Goal: Information Seeking & Learning: Learn about a topic

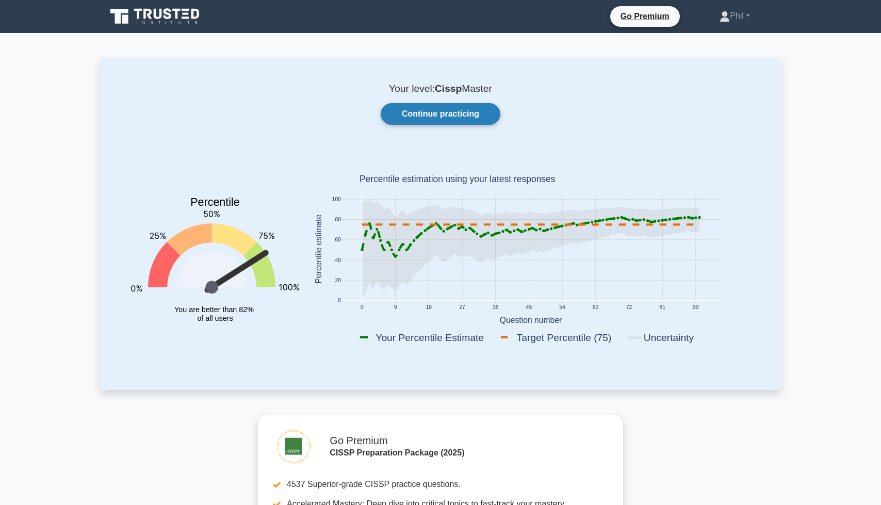
click at [455, 116] on link "Continue practicing" at bounding box center [441, 114] width 120 height 22
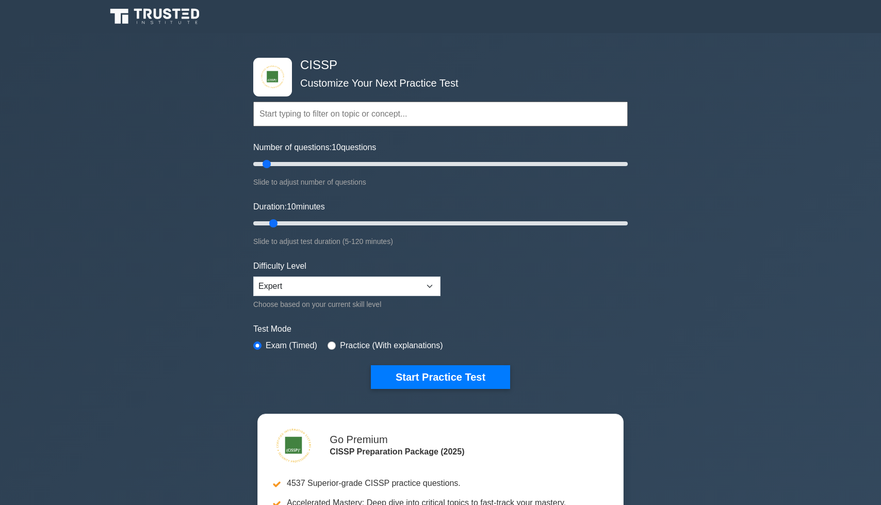
click at [298, 118] on input "text" at bounding box center [440, 114] width 374 height 25
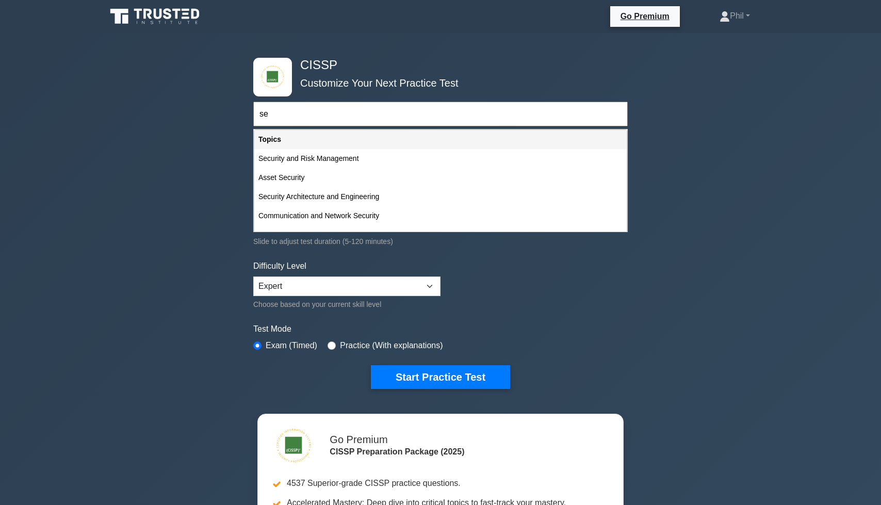
type input "s"
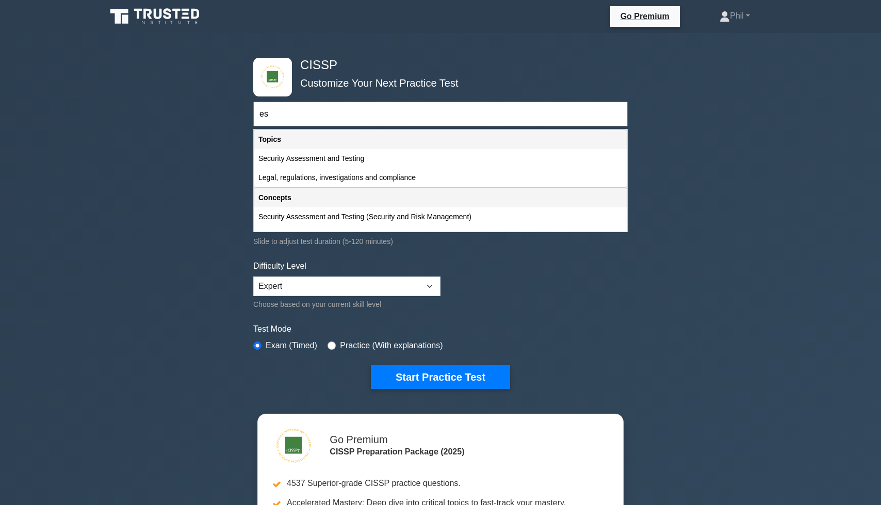
type input "e"
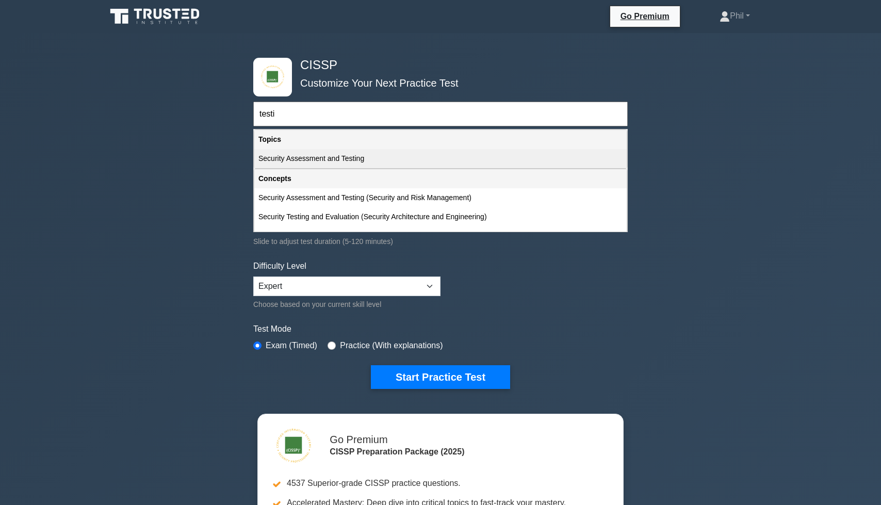
click at [340, 159] on div "Security Assessment and Testing" at bounding box center [440, 158] width 372 height 19
type input "Security Assessment and Testing"
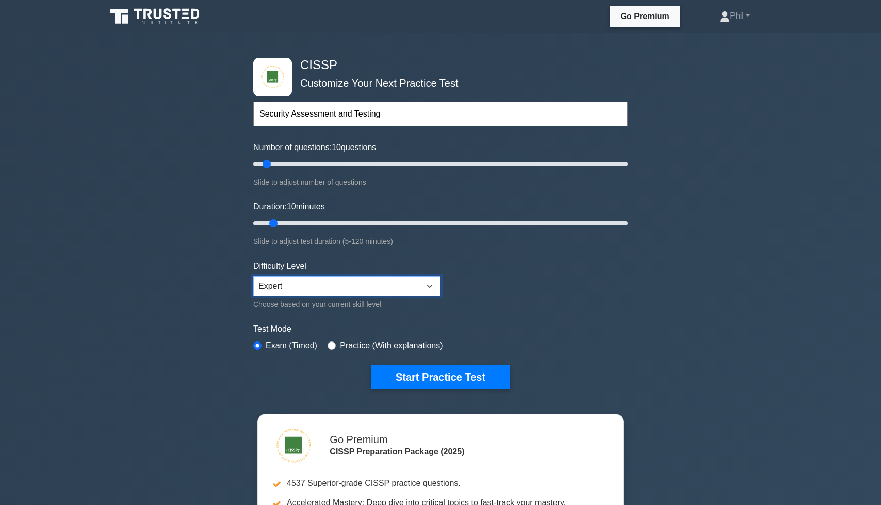
click at [368, 292] on select "Beginner Intermediate Expert" at bounding box center [346, 286] width 187 height 20
select select "beginner"
click at [253, 276] on select "Beginner Intermediate Expert" at bounding box center [346, 286] width 187 height 20
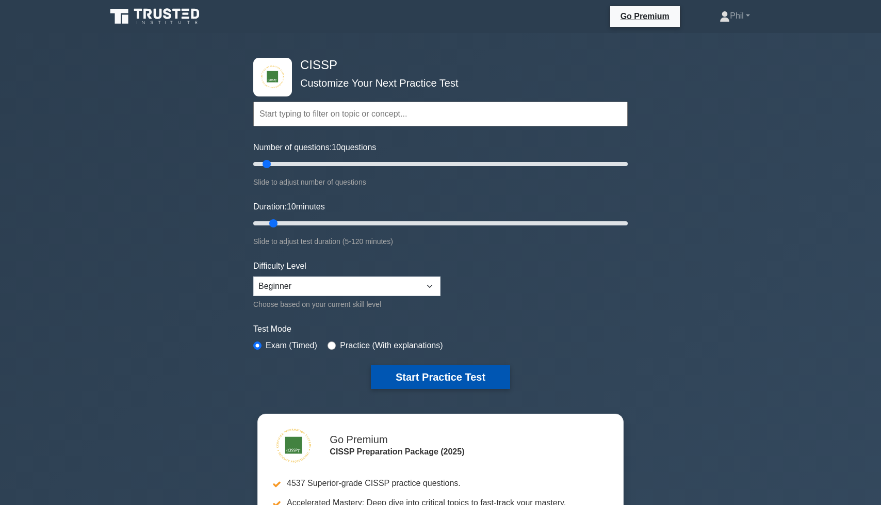
click at [430, 382] on button "Start Practice Test" at bounding box center [440, 377] width 139 height 24
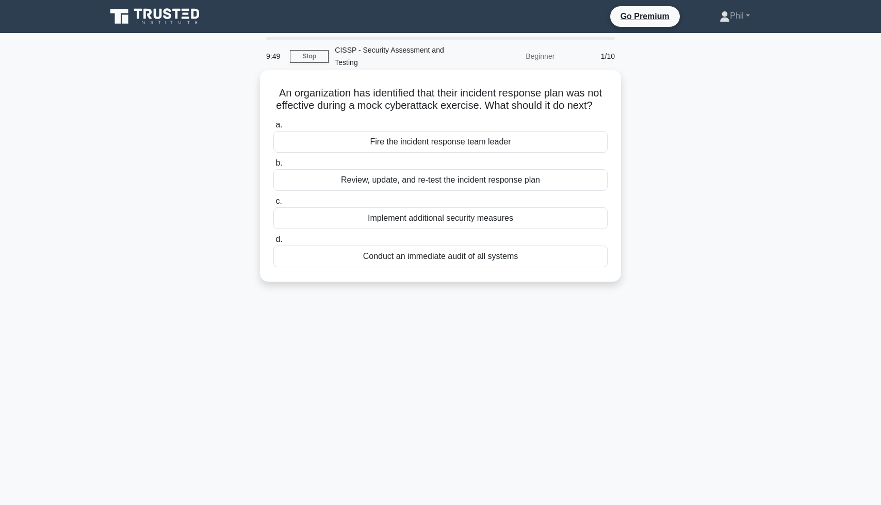
click at [517, 183] on div "Review, update, and re-test the incident response plan" at bounding box center [440, 180] width 334 height 22
click at [273, 167] on input "b. Review, update, and re-test the incident response plan" at bounding box center [273, 163] width 0 height 7
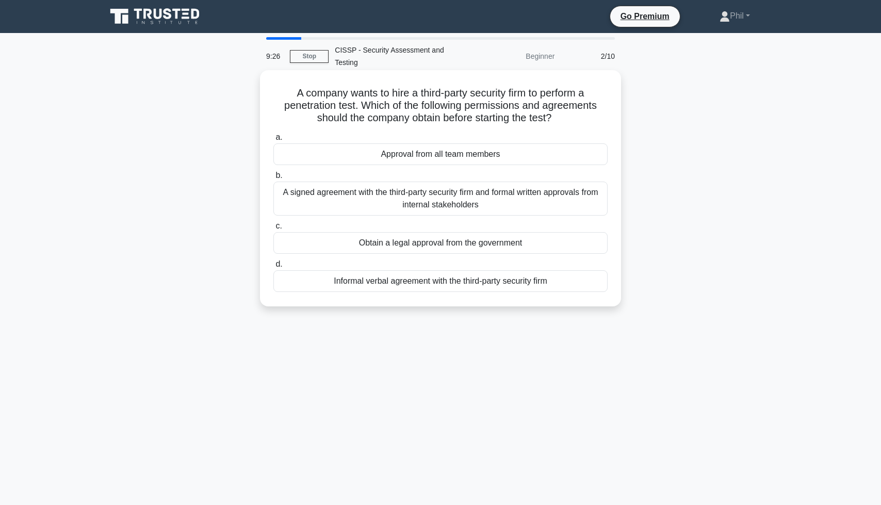
click at [546, 205] on div "A signed agreement with the third-party security firm and formal written approv…" at bounding box center [440, 199] width 334 height 34
click at [273, 179] on input "b. A signed agreement with the third-party security firm and formal written app…" at bounding box center [273, 175] width 0 height 7
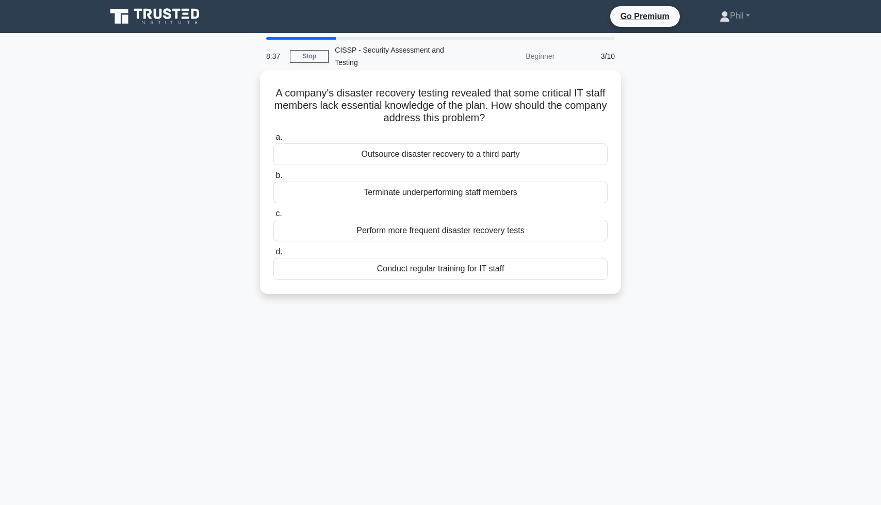
click at [579, 236] on div "Perform more frequent disaster recovery tests" at bounding box center [440, 231] width 334 height 22
click at [273, 217] on input "c. Perform more frequent disaster recovery tests" at bounding box center [273, 213] width 0 height 7
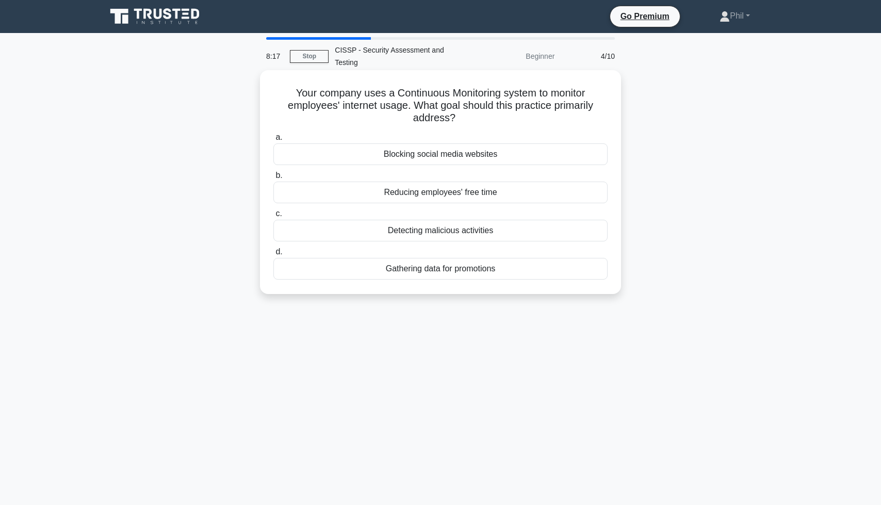
click at [567, 230] on div "Detecting malicious activities" at bounding box center [440, 231] width 334 height 22
click at [273, 217] on input "c. Detecting malicious activities" at bounding box center [273, 213] width 0 height 7
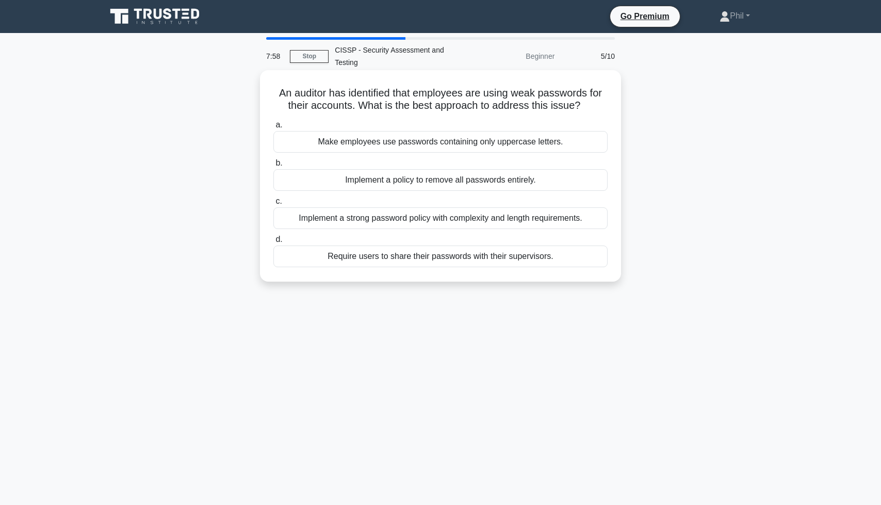
click at [591, 219] on div "Implement a strong password policy with complexity and length requirements." at bounding box center [440, 218] width 334 height 22
click at [273, 205] on input "c. Implement a strong password policy with complexity and length requirements." at bounding box center [273, 201] width 0 height 7
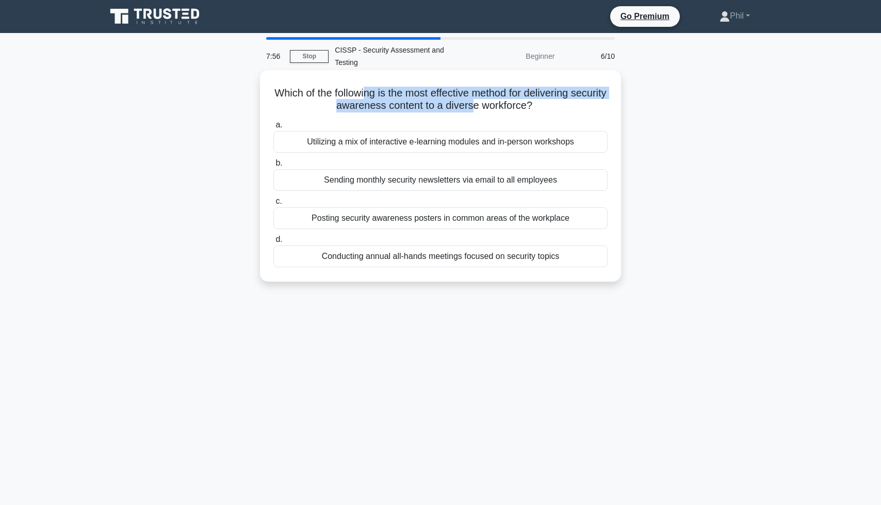
drag, startPoint x: 362, startPoint y: 96, endPoint x: 472, endPoint y: 103, distance: 110.1
click at [472, 103] on h5 "Which of the following is the most effective method for delivering security awa…" at bounding box center [440, 100] width 336 height 26
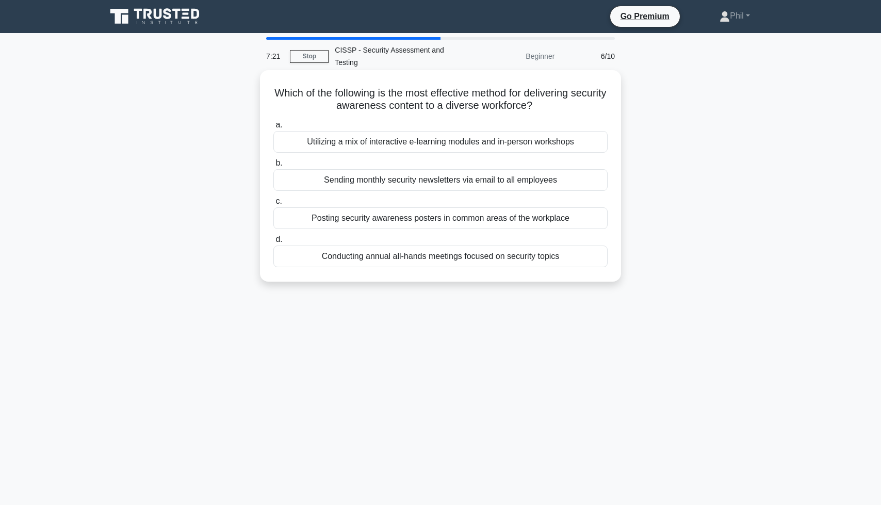
click at [429, 148] on div "Utilizing a mix of interactive e-learning modules and in-person workshops" at bounding box center [440, 142] width 334 height 22
click at [273, 128] on input "a. Utilizing a mix of interactive e-learning modules and in-person workshops" at bounding box center [273, 125] width 0 height 7
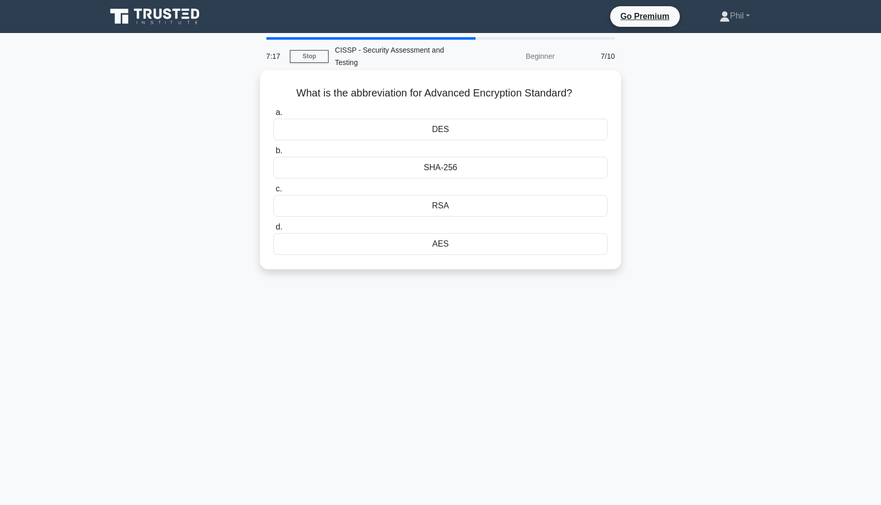
click at [480, 246] on div "AES" at bounding box center [440, 244] width 334 height 22
click at [273, 231] on input "d. AES" at bounding box center [273, 227] width 0 height 7
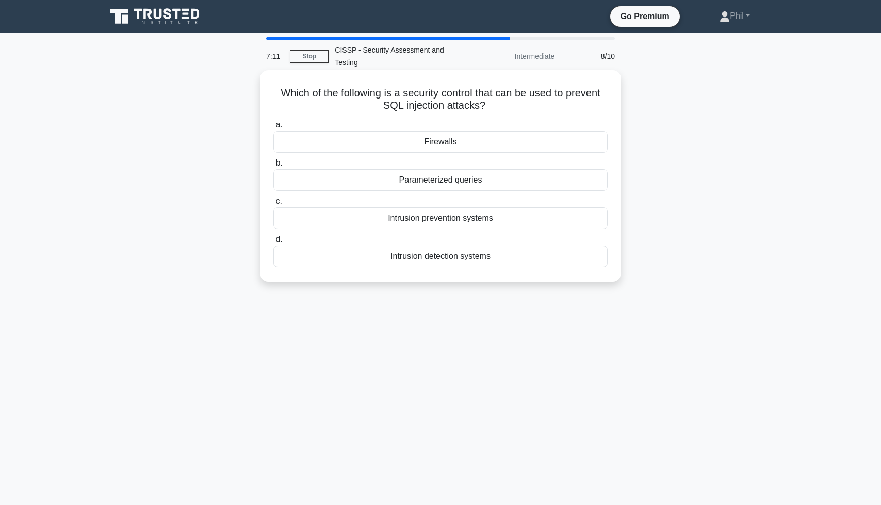
click at [473, 180] on div "Parameterized queries" at bounding box center [440, 180] width 334 height 22
click at [273, 167] on input "b. Parameterized queries" at bounding box center [273, 163] width 0 height 7
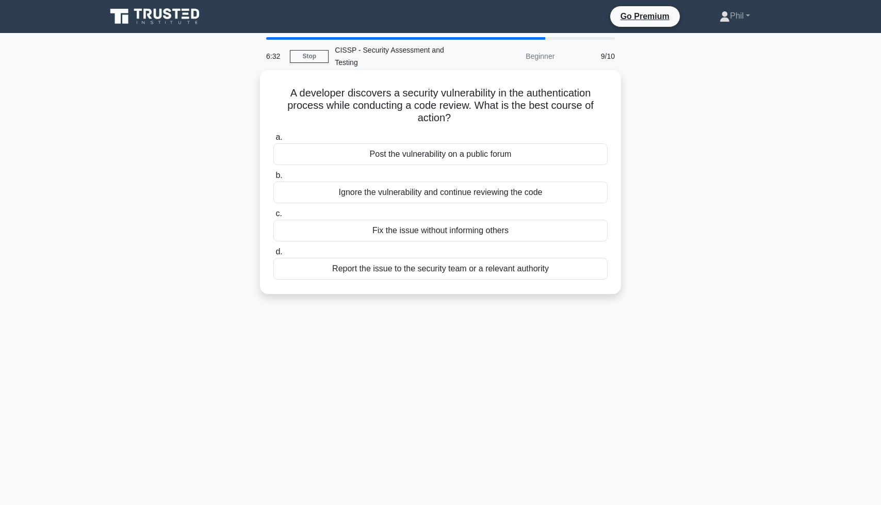
click at [544, 267] on div "Report the issue to the security team or a relevant authority" at bounding box center [440, 269] width 334 height 22
click at [273, 255] on input "d. Report the issue to the security team or a relevant authority" at bounding box center [273, 252] width 0 height 7
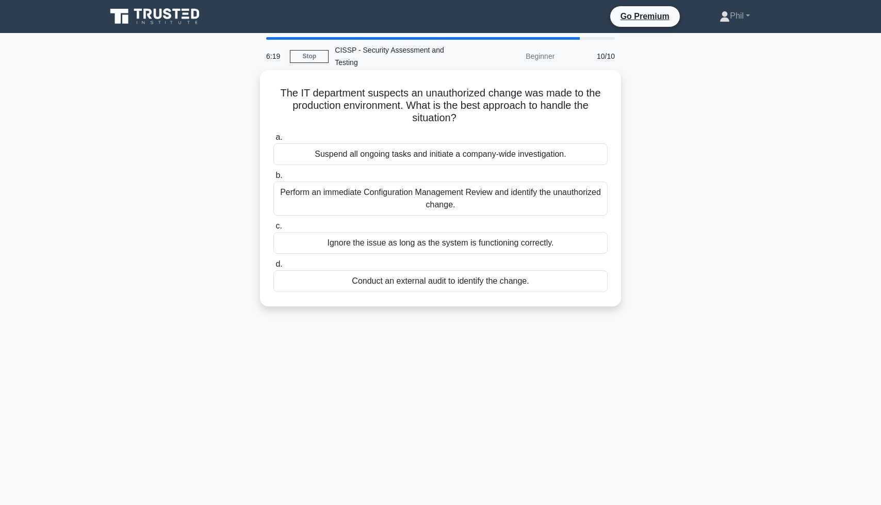
click at [588, 212] on div "Perform an immediate Configuration Management Review and identify the unauthori…" at bounding box center [440, 199] width 334 height 34
click at [273, 179] on input "b. Perform an immediate Configuration Management Review and identify the unauth…" at bounding box center [273, 175] width 0 height 7
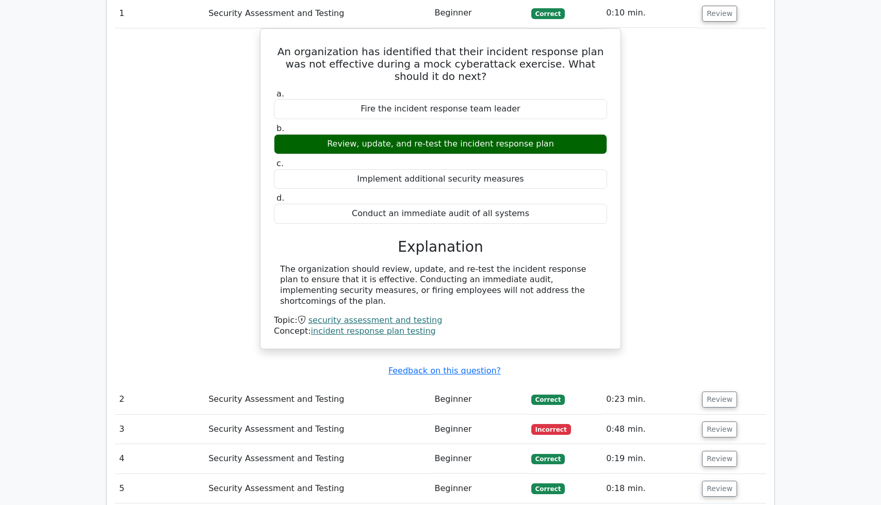
scroll to position [874, 0]
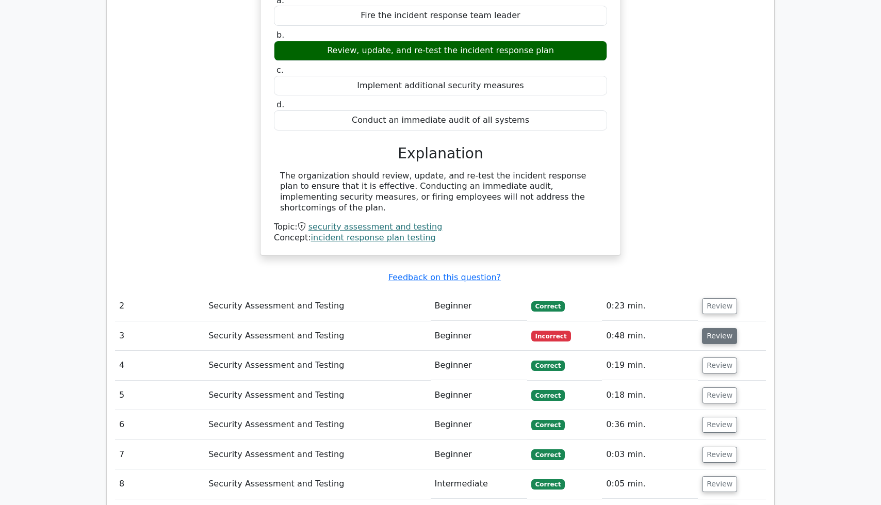
click at [709, 328] on button "Review" at bounding box center [719, 336] width 35 height 16
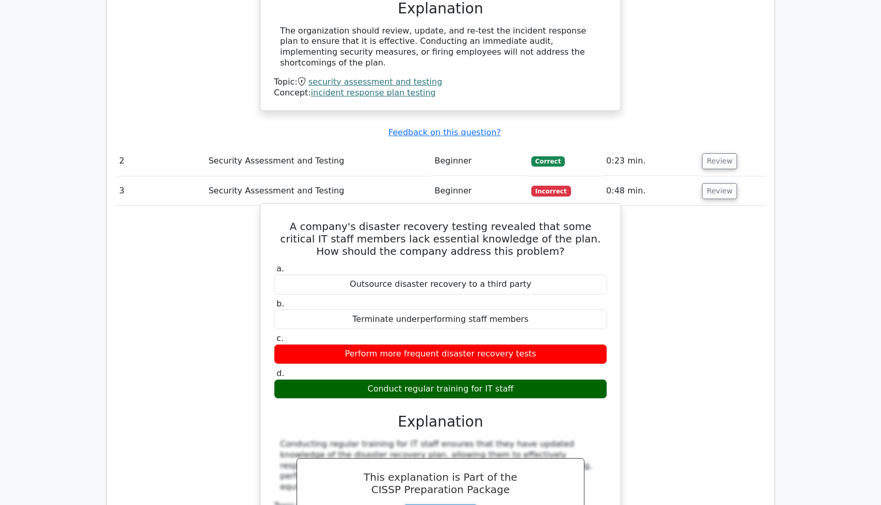
scroll to position [1015, 0]
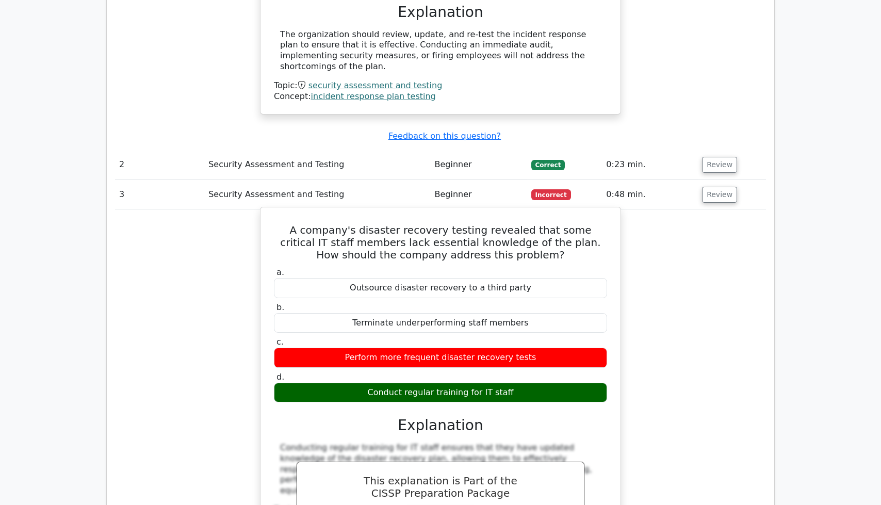
drag, startPoint x: 270, startPoint y: 178, endPoint x: 531, endPoint y: 343, distance: 308.9
click at [531, 343] on div "A company's disaster recovery testing revealed that some critical IT staff memb…" at bounding box center [441, 403] width 352 height 384
copy div "A company's disaster recovery testing revealed that some critical IT staff memb…"
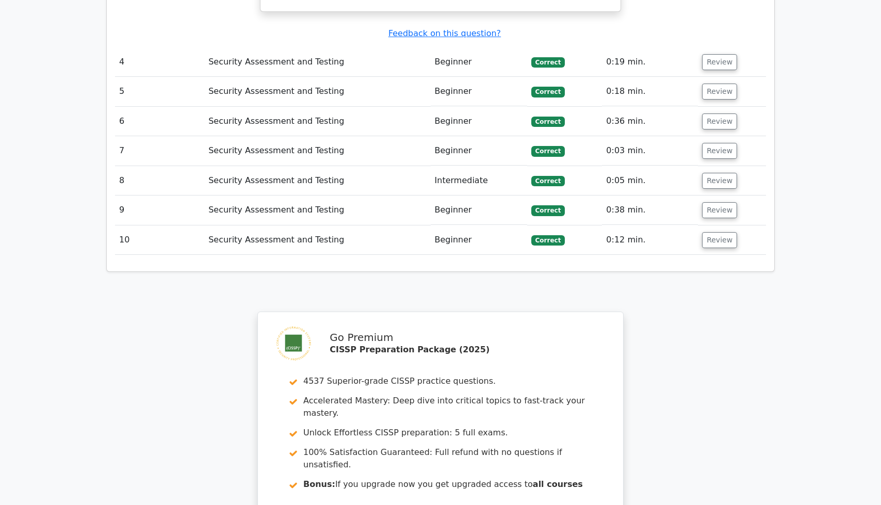
scroll to position [1378, 0]
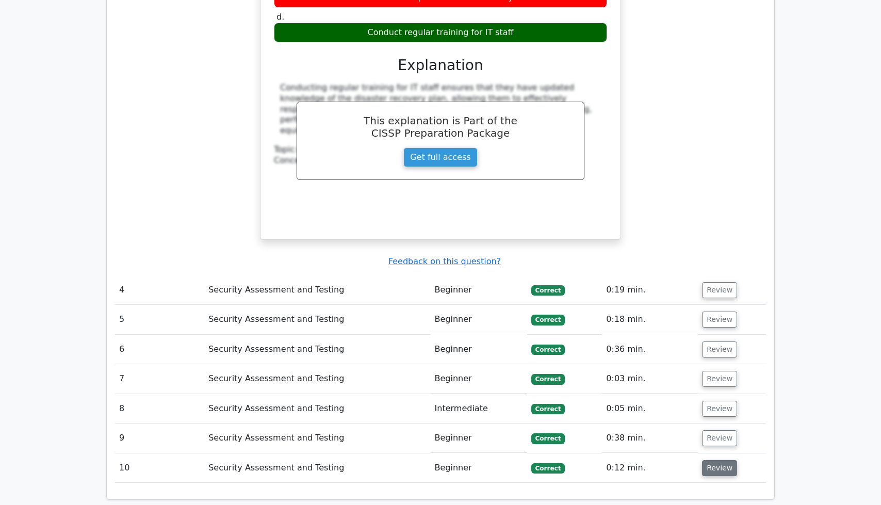
click at [725, 460] on button "Review" at bounding box center [719, 468] width 35 height 16
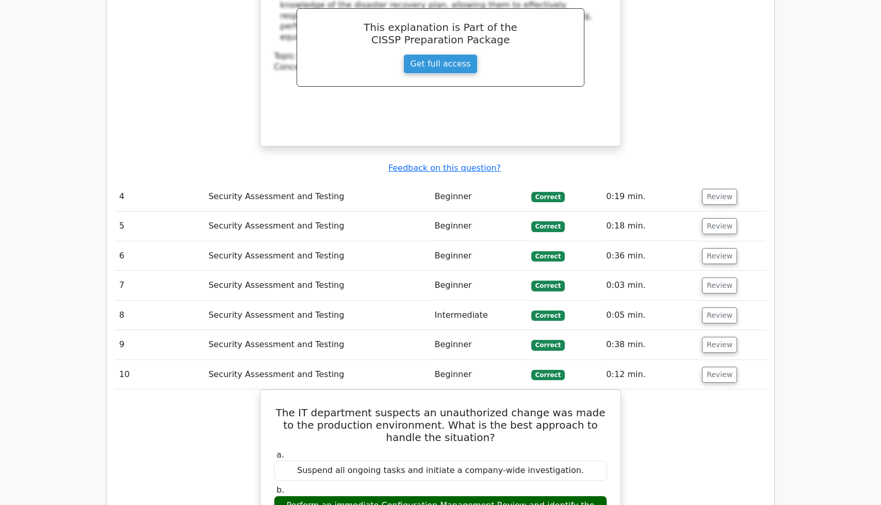
scroll to position [1364, 0]
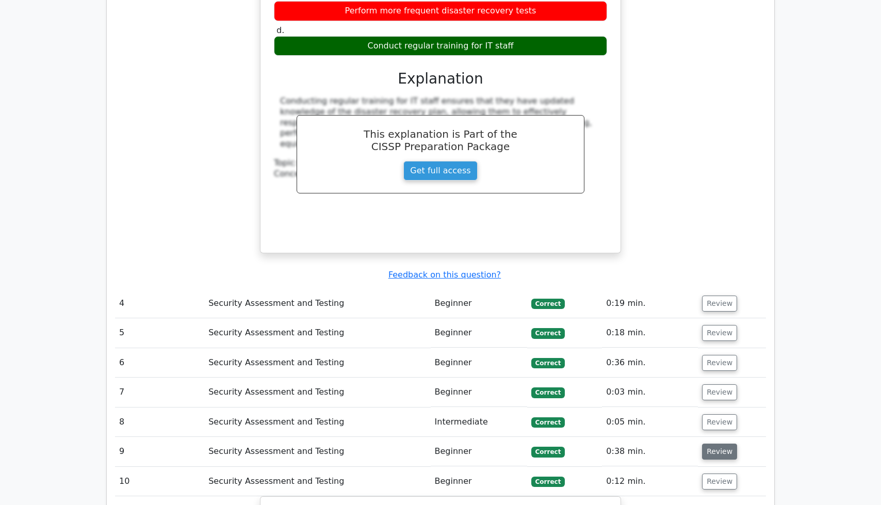
click at [721, 444] on button "Review" at bounding box center [719, 452] width 35 height 16
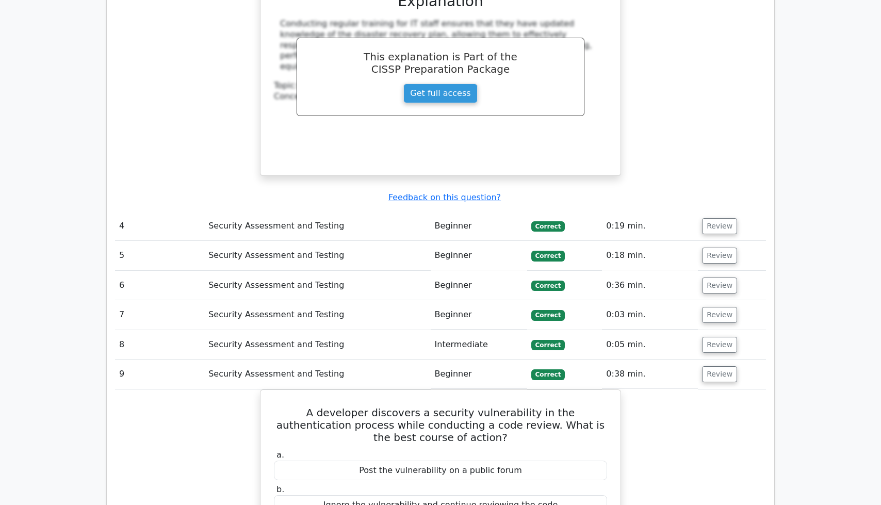
scroll to position [1524, 0]
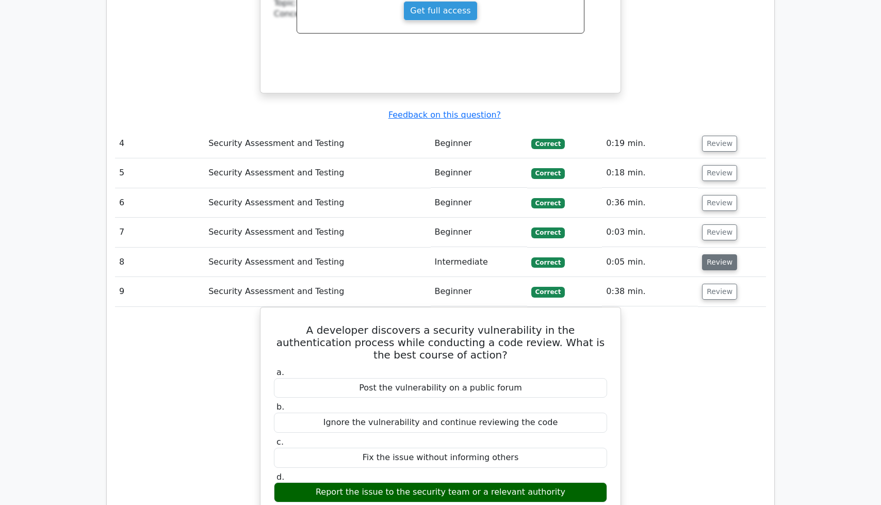
click at [704, 254] on button "Review" at bounding box center [719, 262] width 35 height 16
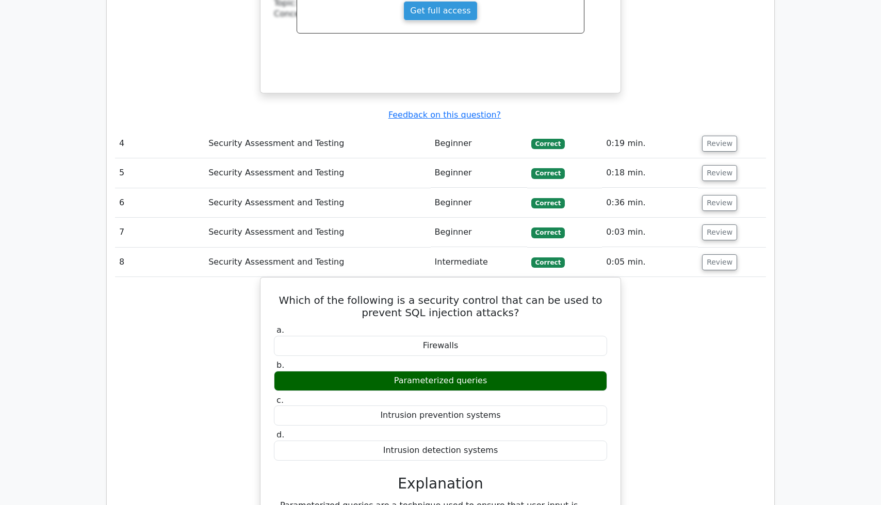
click at [709, 218] on td "Review" at bounding box center [732, 232] width 68 height 29
click at [711, 224] on button "Review" at bounding box center [719, 232] width 35 height 16
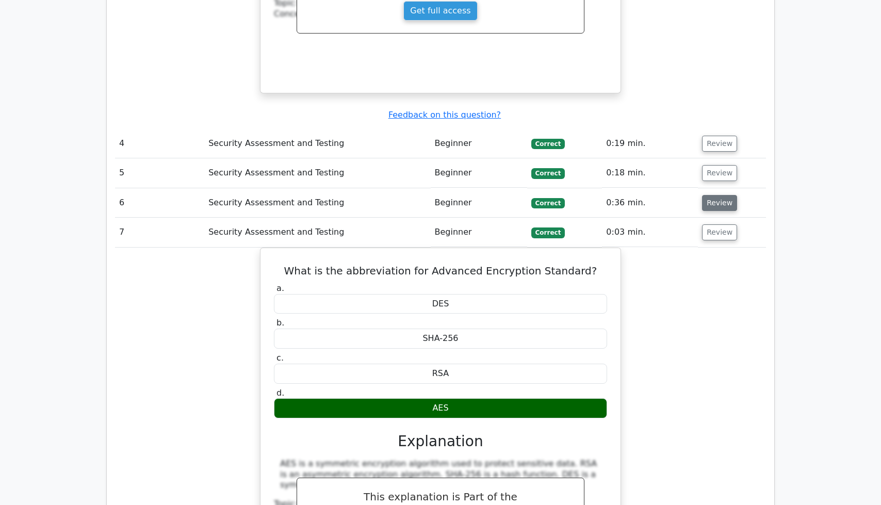
click at [713, 195] on button "Review" at bounding box center [719, 203] width 35 height 16
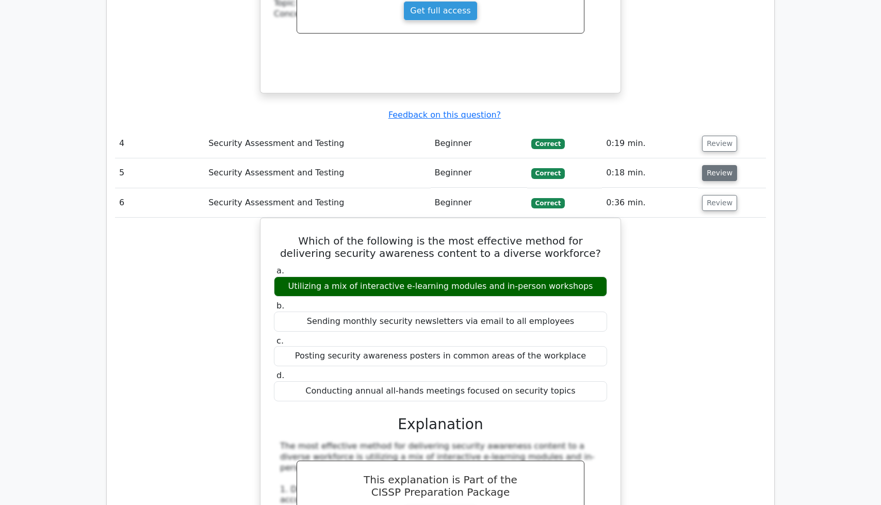
click at [713, 165] on button "Review" at bounding box center [719, 173] width 35 height 16
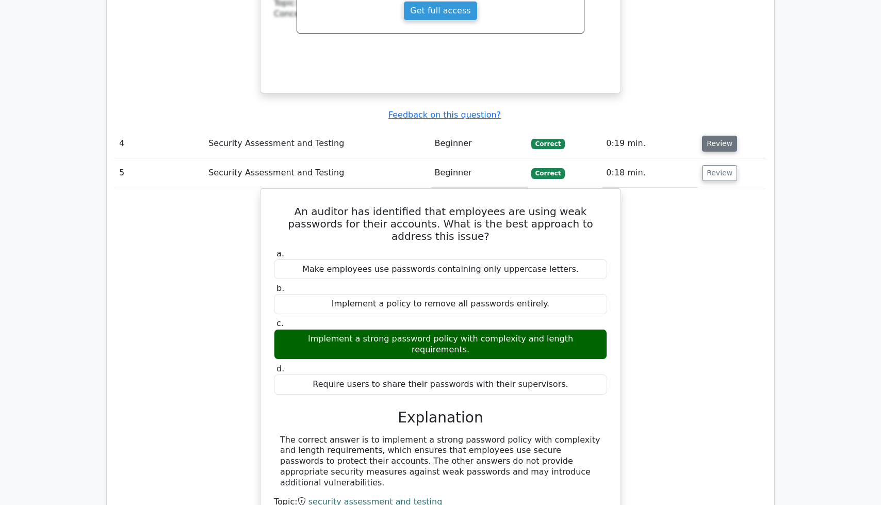
click at [714, 136] on button "Review" at bounding box center [719, 144] width 35 height 16
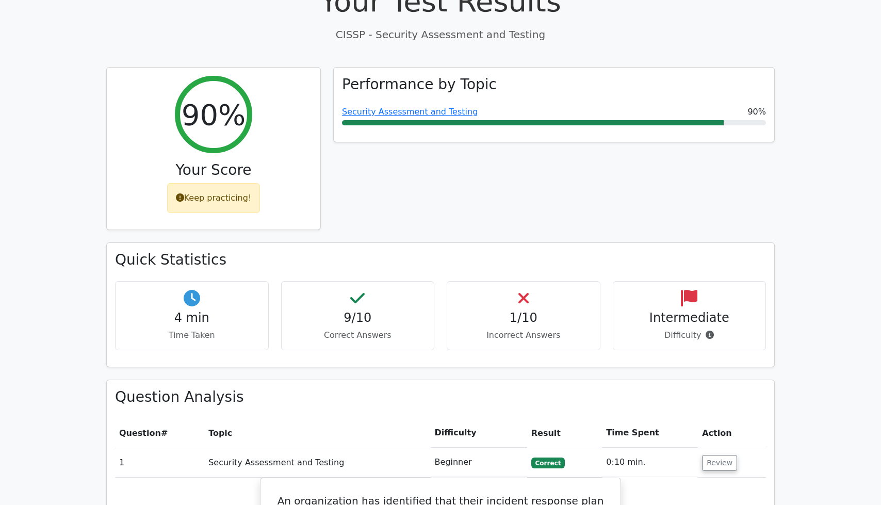
scroll to position [0, 0]
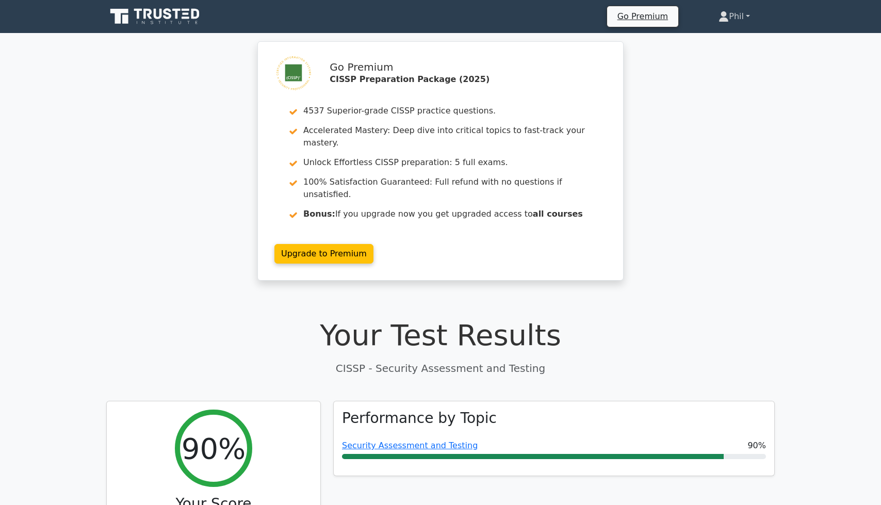
click at [735, 23] on link "Phil" at bounding box center [734, 16] width 81 height 21
click at [736, 32] on link "Profile" at bounding box center [734, 40] width 81 height 17
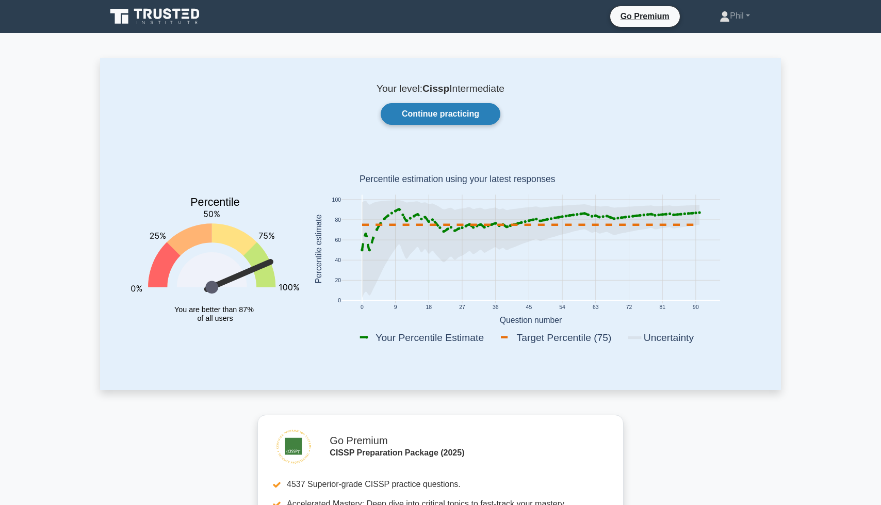
click at [452, 109] on link "Continue practicing" at bounding box center [441, 114] width 120 height 22
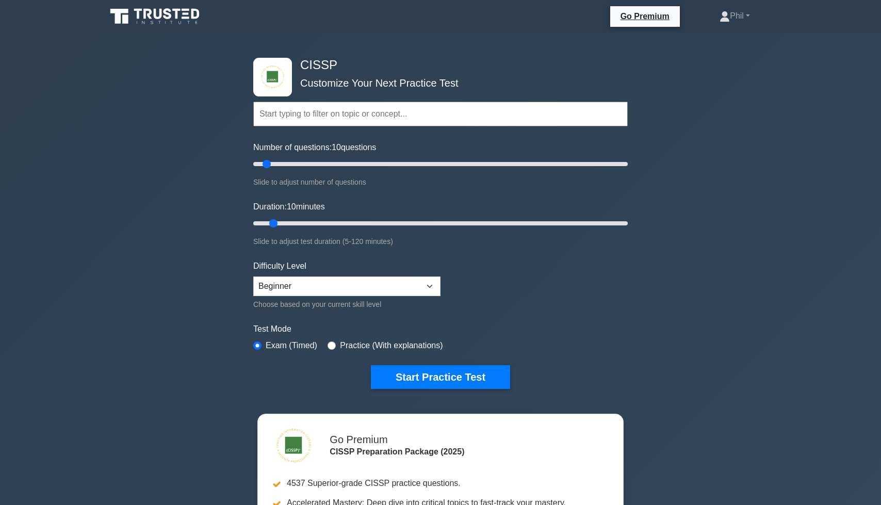
click at [332, 113] on input "text" at bounding box center [440, 114] width 374 height 25
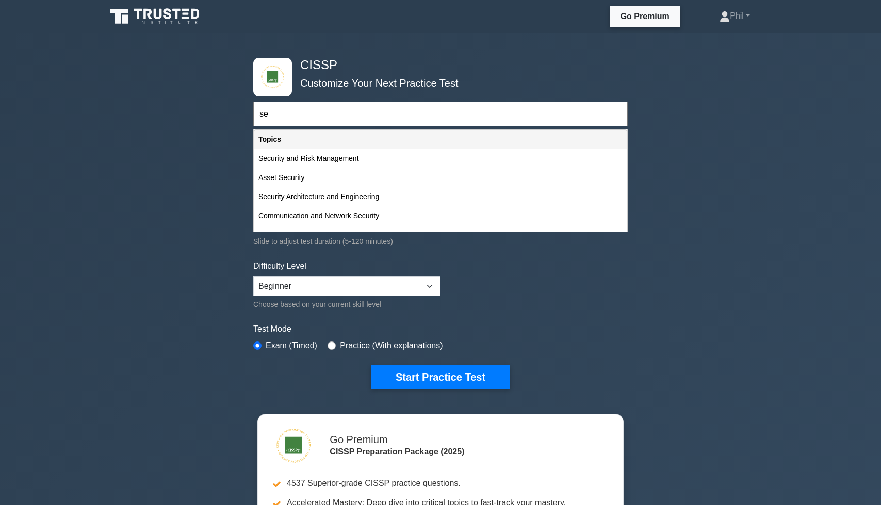
type input "s"
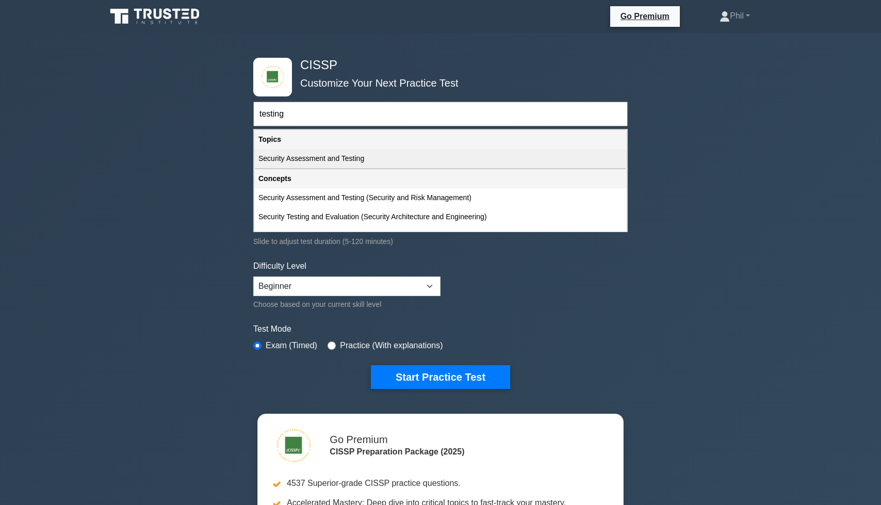
click at [369, 160] on div "Security Assessment and Testing" at bounding box center [440, 158] width 372 height 19
type input "Security Assessment and Testing"
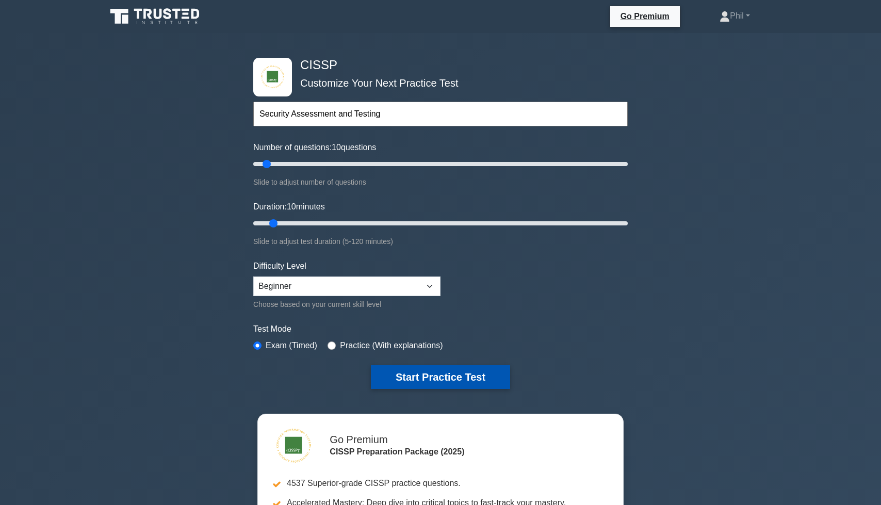
click at [469, 368] on button "Start Practice Test" at bounding box center [440, 377] width 139 height 24
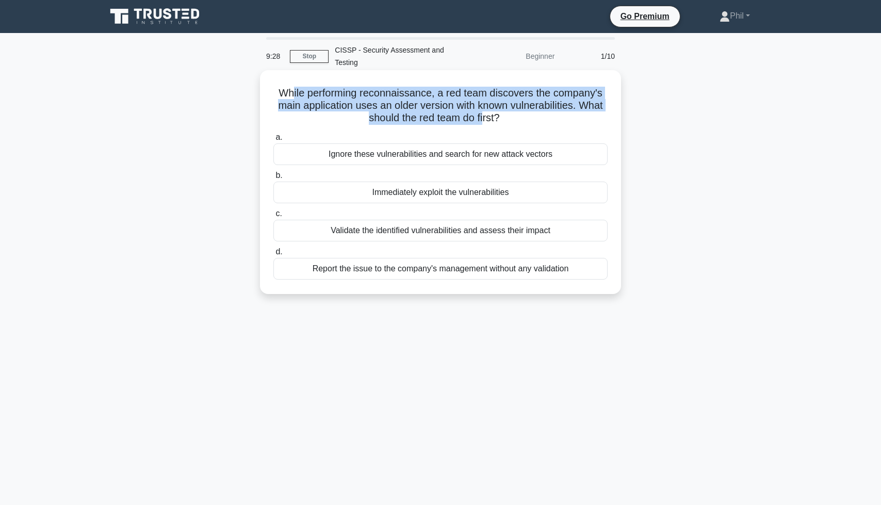
drag, startPoint x: 296, startPoint y: 92, endPoint x: 484, endPoint y: 120, distance: 190.2
click at [483, 120] on h5 "While performing reconnaissance, a red team discovers the company's main applic…" at bounding box center [440, 106] width 336 height 38
click at [484, 120] on h5 "While performing reconnaissance, a red team discovers the company's main applic…" at bounding box center [440, 106] width 336 height 38
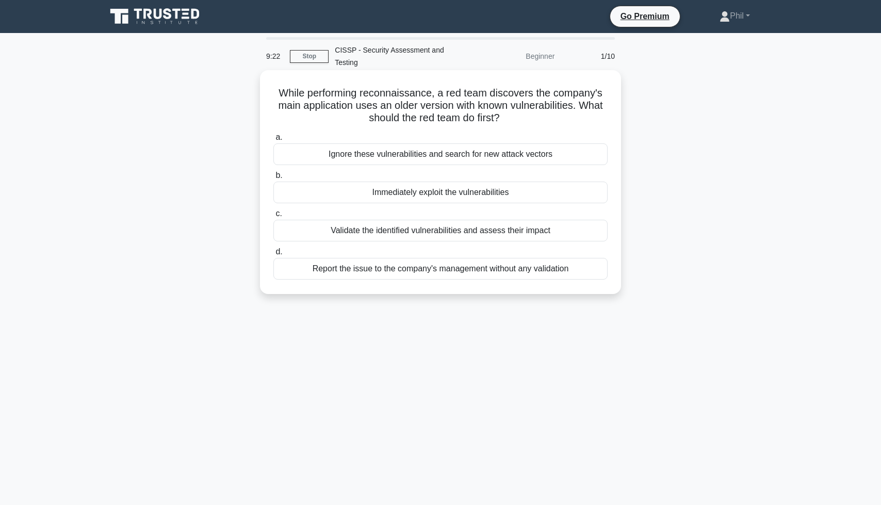
click at [584, 240] on div "Validate the identified vulnerabilities and assess their impact" at bounding box center [440, 231] width 334 height 22
click at [273, 217] on input "c. Validate the identified vulnerabilities and assess their impact" at bounding box center [273, 213] width 0 height 7
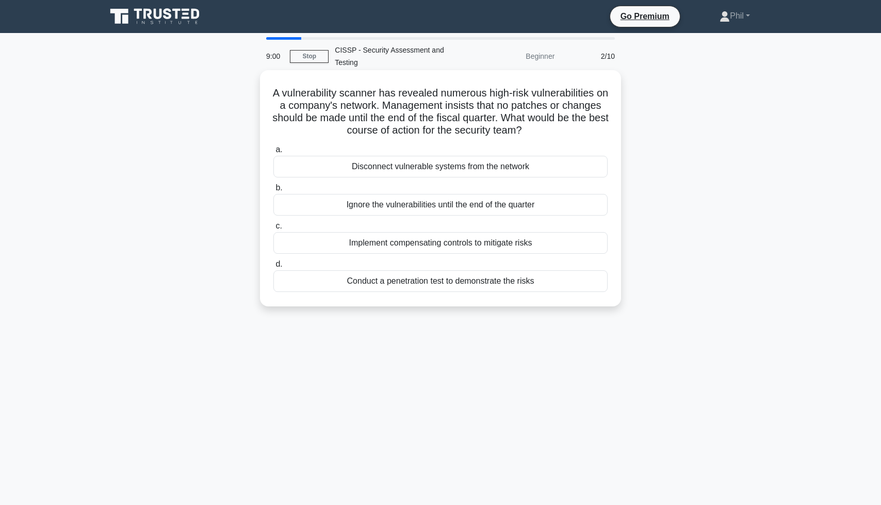
click at [551, 251] on div "Implement compensating controls to mitigate risks" at bounding box center [440, 243] width 334 height 22
click at [273, 230] on input "c. Implement compensating controls to mitigate risks" at bounding box center [273, 226] width 0 height 7
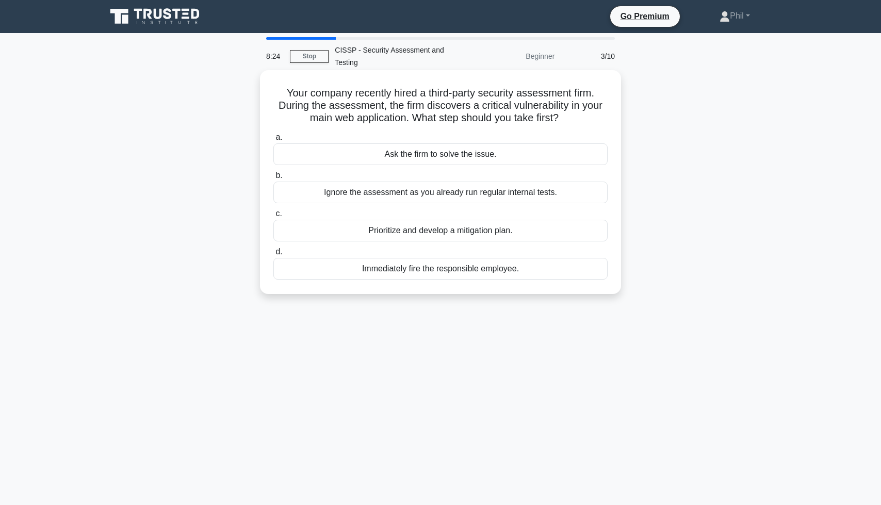
click at [525, 160] on div "Ask the firm to solve the issue." at bounding box center [440, 154] width 334 height 22
click at [273, 141] on input "a. Ask the firm to solve the issue." at bounding box center [273, 137] width 0 height 7
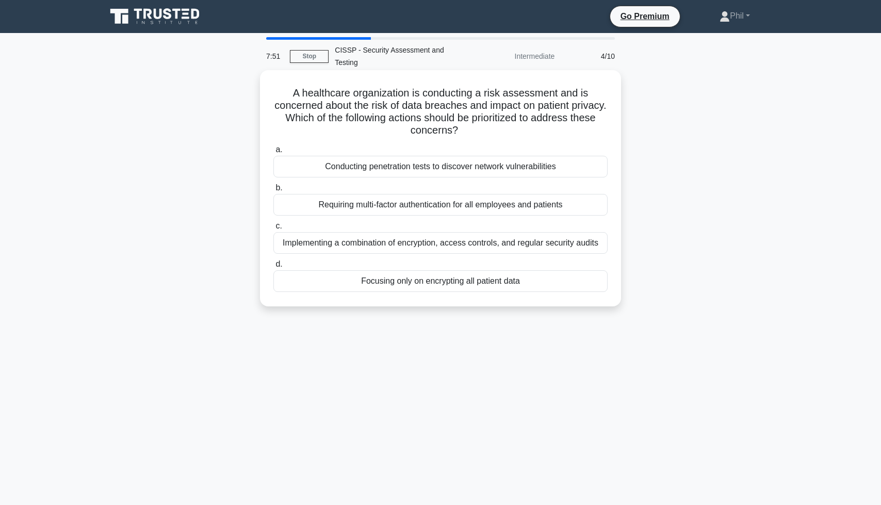
click at [570, 247] on div "Implementing a combination of encryption, access controls, and regular security…" at bounding box center [440, 243] width 334 height 22
click at [273, 230] on input "c. Implementing a combination of encryption, access controls, and regular secur…" at bounding box center [273, 226] width 0 height 7
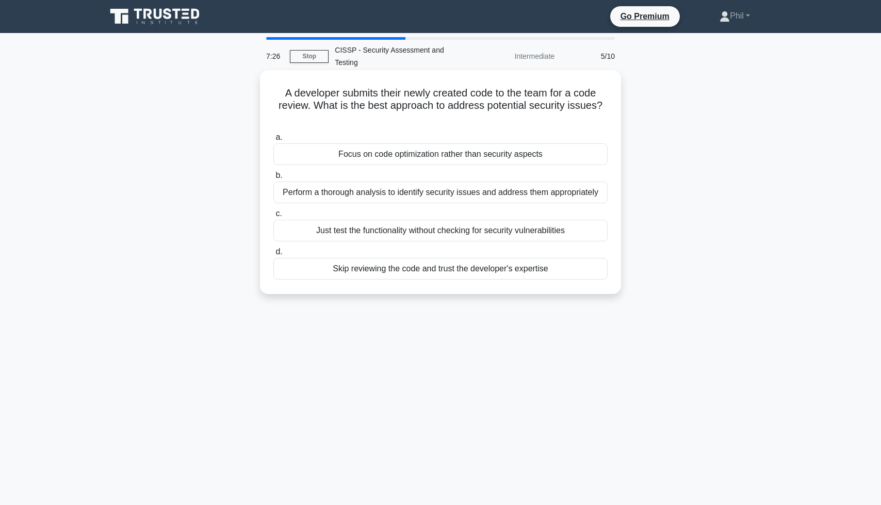
click at [416, 194] on div "Perform a thorough analysis to identify security issues and address them approp…" at bounding box center [440, 193] width 334 height 22
click at [273, 179] on input "b. Perform a thorough analysis to identify security issues and address them app…" at bounding box center [273, 175] width 0 height 7
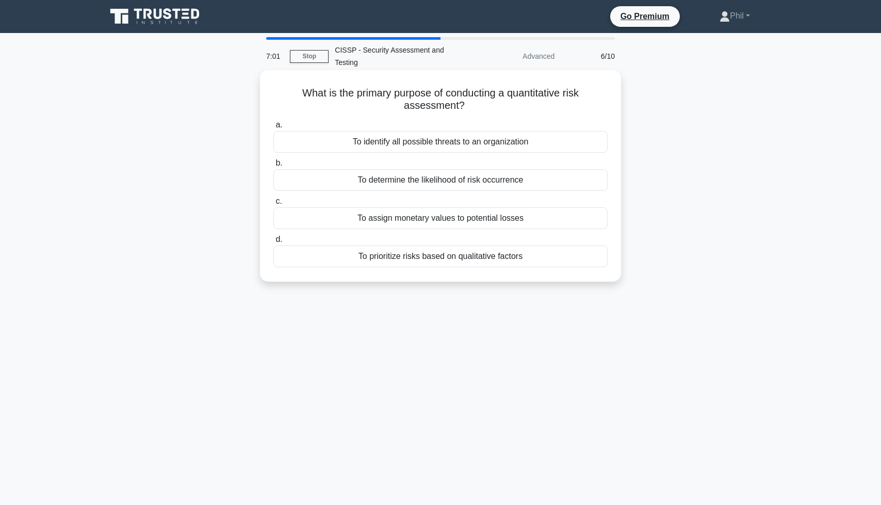
click at [541, 223] on div "To assign monetary values to potential losses" at bounding box center [440, 218] width 334 height 22
click at [273, 205] on input "c. To assign monetary values to potential losses" at bounding box center [273, 201] width 0 height 7
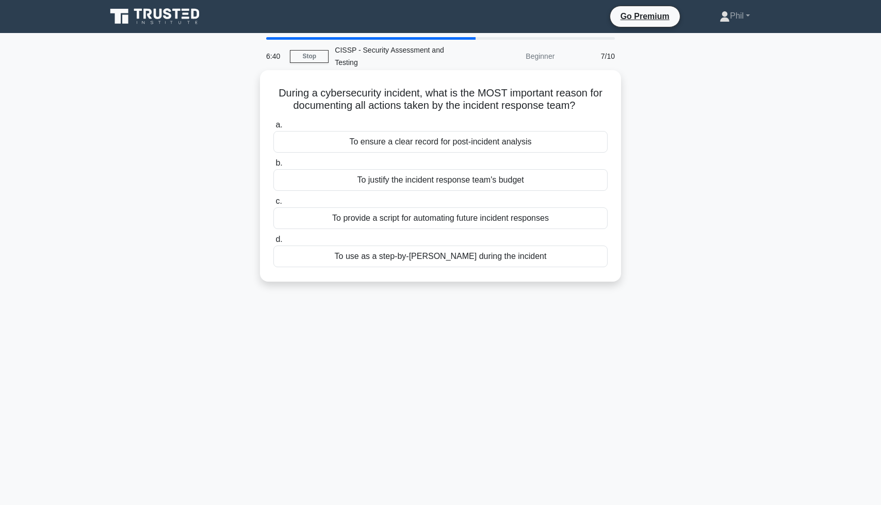
click at [547, 144] on div "To ensure a clear record for post-incident analysis" at bounding box center [440, 142] width 334 height 22
click at [273, 128] on input "a. To ensure a clear record for post-incident analysis" at bounding box center [273, 125] width 0 height 7
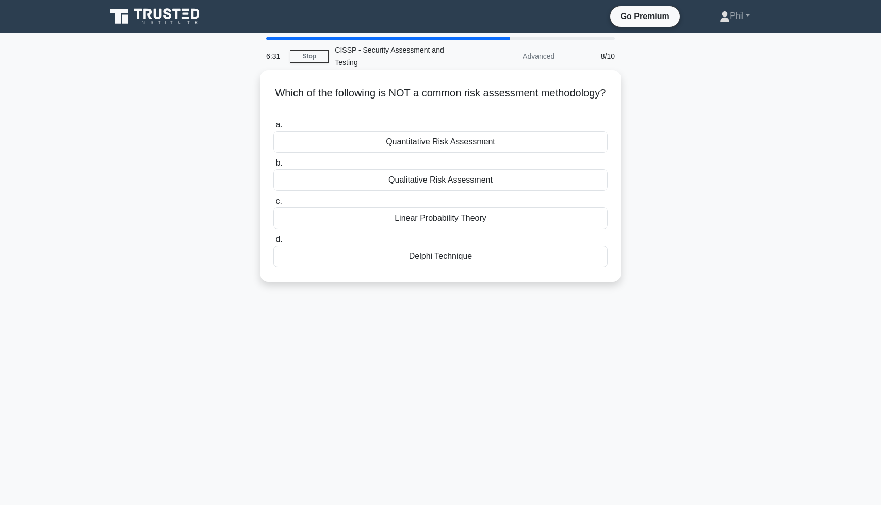
click at [492, 224] on div "Linear Probability Theory" at bounding box center [440, 218] width 334 height 22
click at [273, 205] on input "c. Linear Probability Theory" at bounding box center [273, 201] width 0 height 7
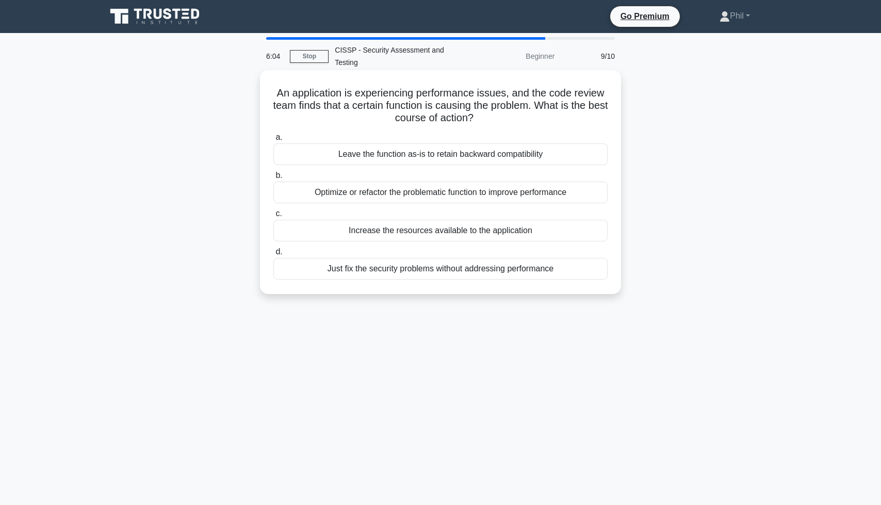
click at [571, 200] on div "Optimize or refactor the problematic function to improve performance" at bounding box center [440, 193] width 334 height 22
click at [273, 179] on input "b. Optimize or refactor the problematic function to improve performance" at bounding box center [273, 175] width 0 height 7
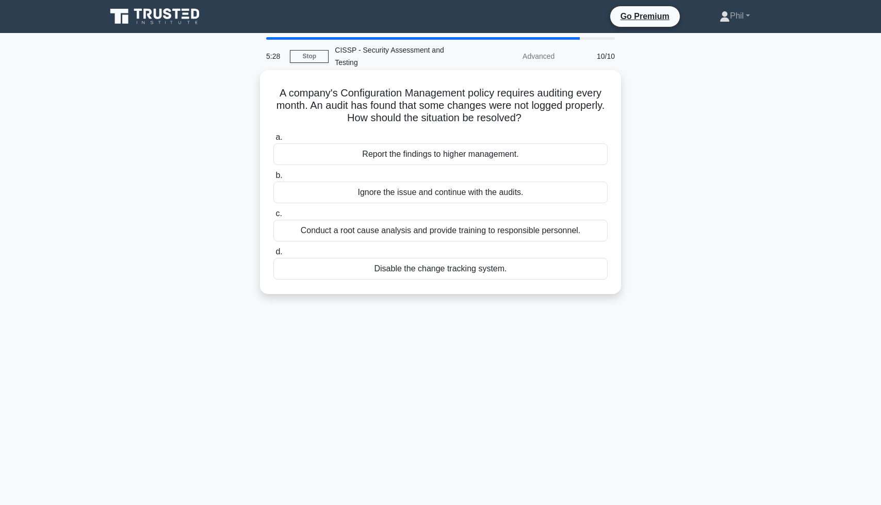
click at [454, 153] on div "Report the findings to higher management." at bounding box center [440, 154] width 334 height 22
click at [273, 141] on input "a. Report the findings to higher management." at bounding box center [273, 137] width 0 height 7
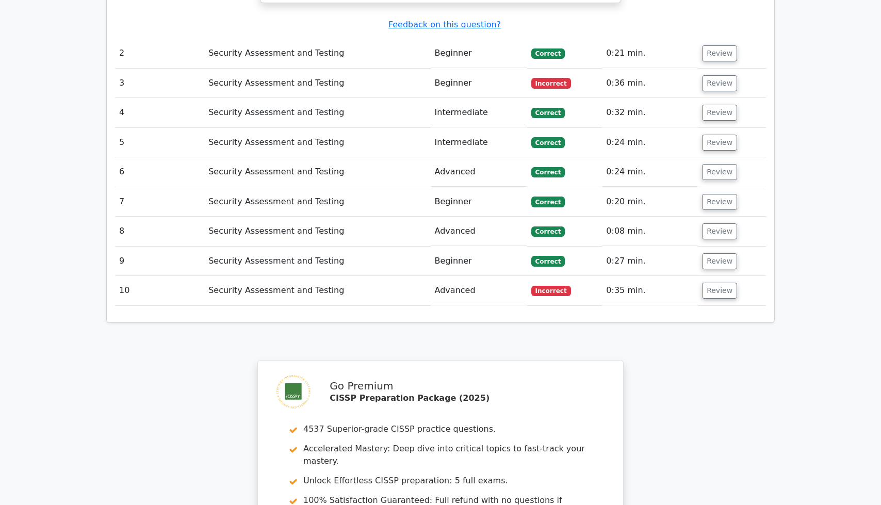
scroll to position [1021, 0]
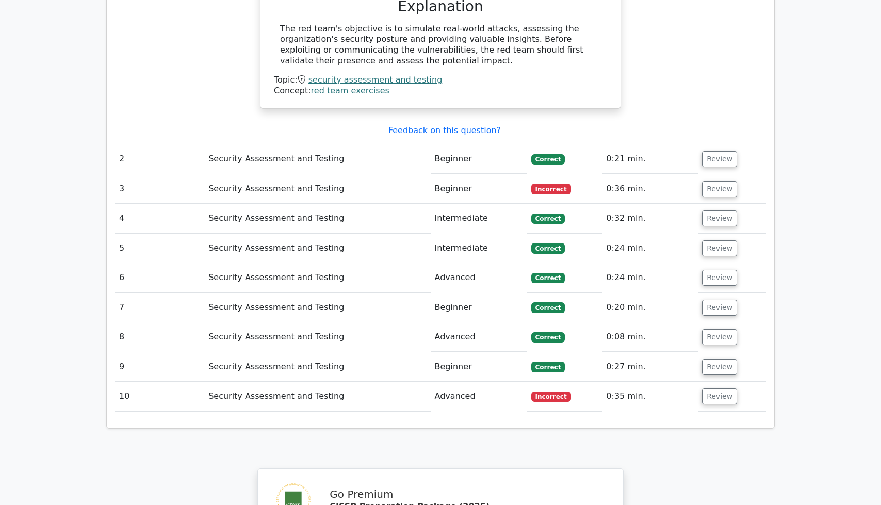
click at [721, 176] on td "Review" at bounding box center [732, 188] width 68 height 29
click at [717, 181] on button "Review" at bounding box center [719, 189] width 35 height 16
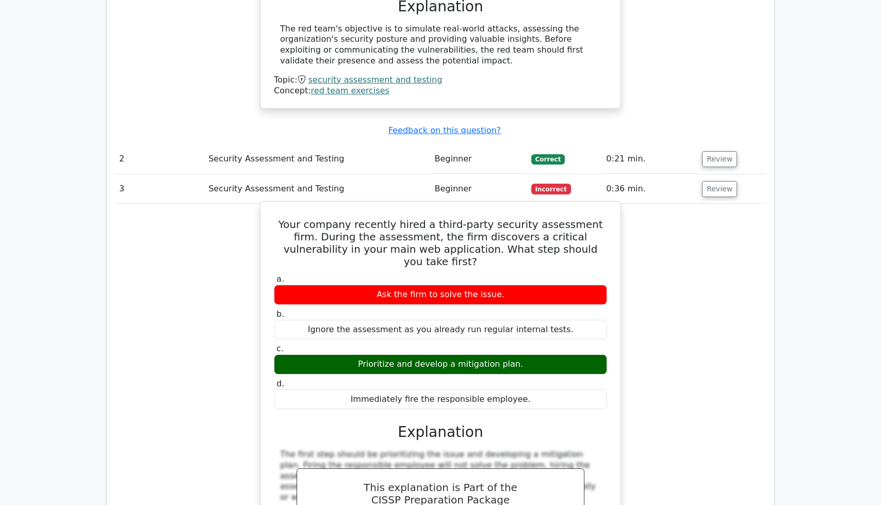
drag, startPoint x: 282, startPoint y: 197, endPoint x: 539, endPoint y: 368, distance: 308.8
click at [539, 370] on div "Your company recently hired a third-party security assessment firm. During the …" at bounding box center [441, 404] width 352 height 396
copy div "Your company recently hired a third-party security assessment firm. During the …"
drag, startPoint x: 478, startPoint y: 221, endPoint x: 406, endPoint y: 206, distance: 73.6
click at [478, 221] on h5 "Your company recently hired a third-party security assessment firm. During the …" at bounding box center [440, 243] width 335 height 50
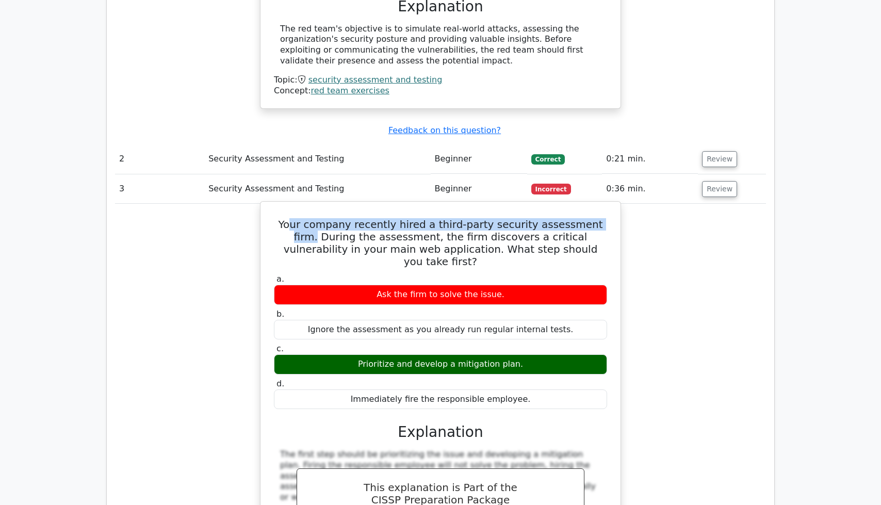
drag, startPoint x: 305, startPoint y: 198, endPoint x: 598, endPoint y: 200, distance: 292.4
click at [598, 218] on h5 "Your company recently hired a third-party security assessment firm. During the …" at bounding box center [440, 243] width 335 height 50
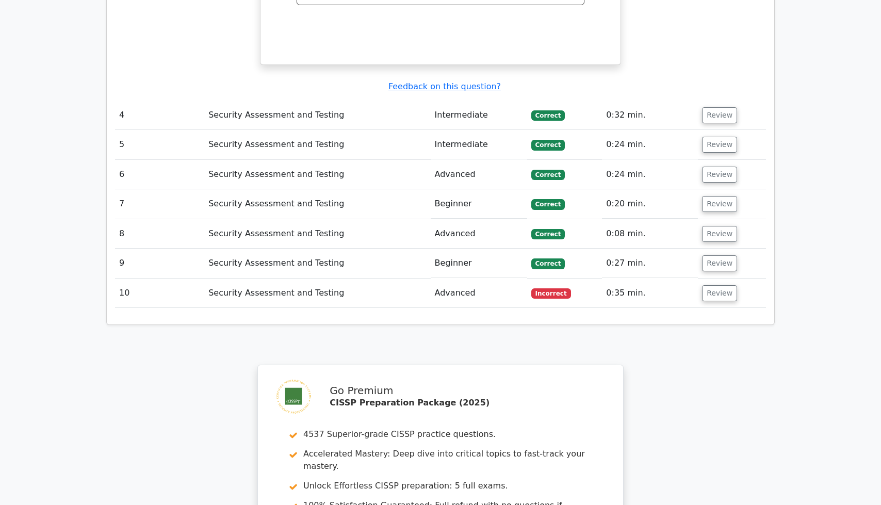
scroll to position [1564, 0]
click at [724, 286] on button "Review" at bounding box center [719, 294] width 35 height 16
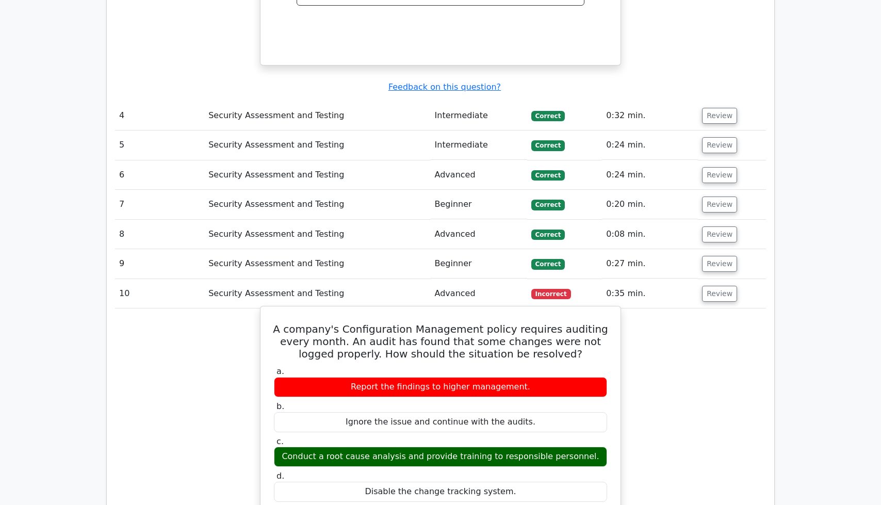
drag, startPoint x: 280, startPoint y: 289, endPoint x: 543, endPoint y: 448, distance: 307.3
click at [548, 454] on div "A company's Configuration Management policy requires auditing every month. An a…" at bounding box center [441, 502] width 352 height 384
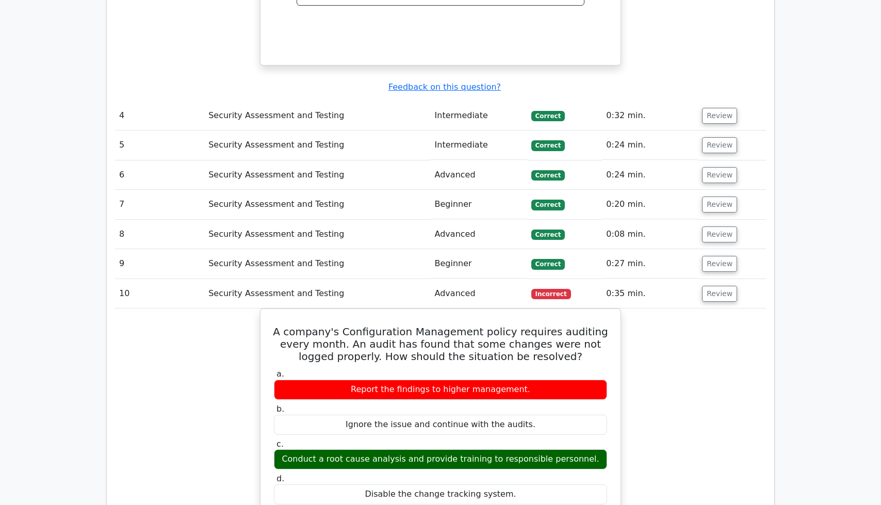
copy div "A company's Configuration Management policy requires auditing every month. An a…"
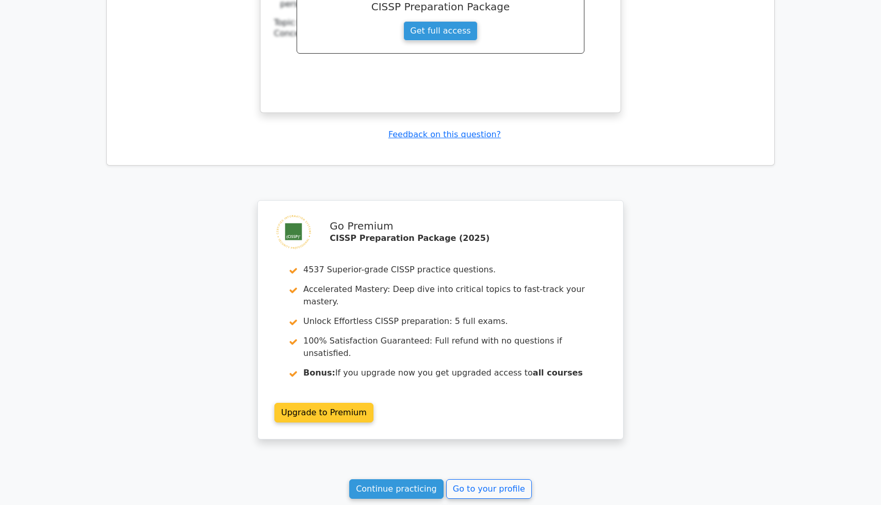
scroll to position [2242, 0]
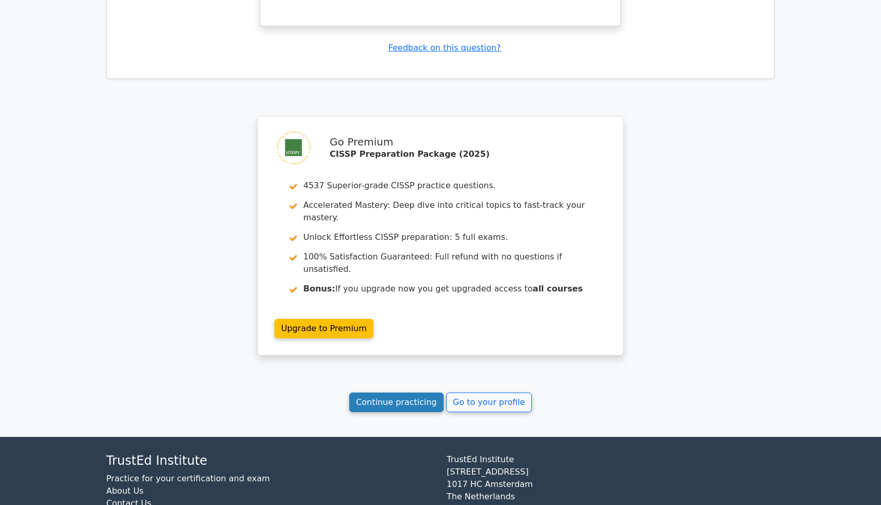
click at [413, 392] on link "Continue practicing" at bounding box center [396, 402] width 94 height 20
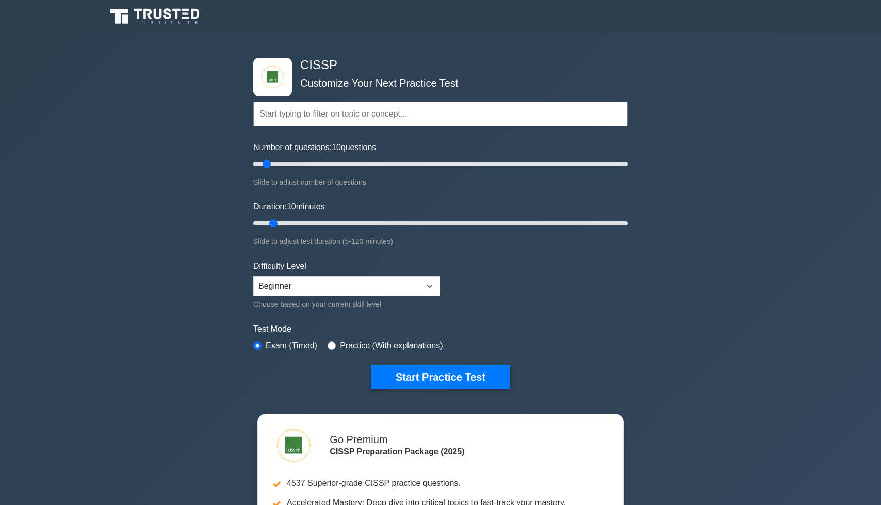
click at [302, 118] on input "text" at bounding box center [440, 114] width 374 height 25
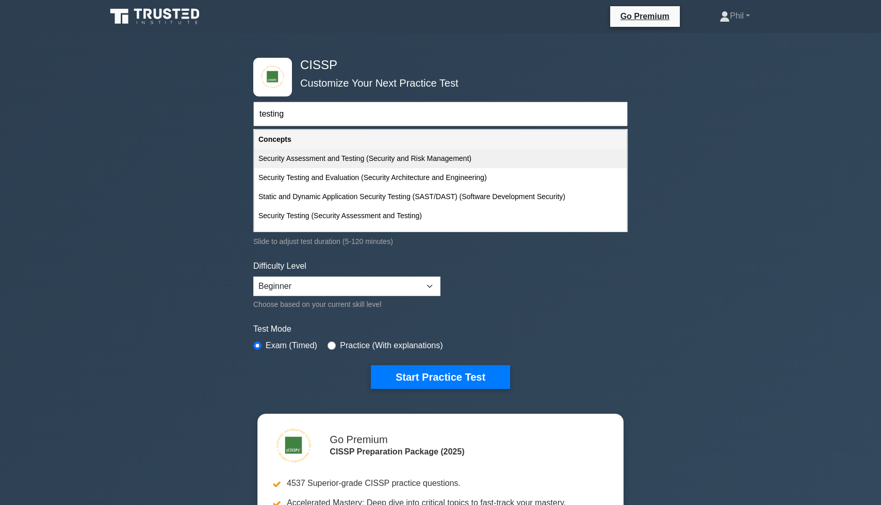
click at [306, 159] on div "Security Assessment and Testing (Security and Risk Management)" at bounding box center [440, 158] width 372 height 19
type input "Security Assessment and Testing (Security and Risk Management)"
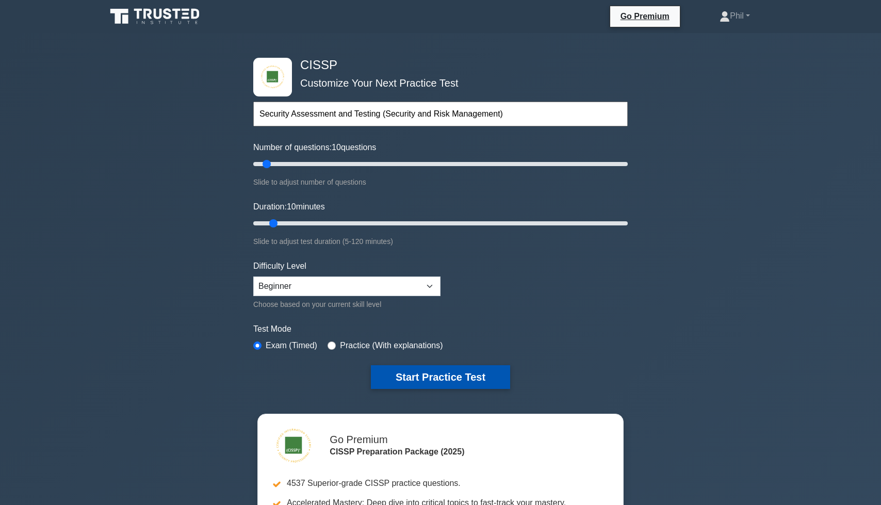
click at [430, 379] on button "Start Practice Test" at bounding box center [440, 377] width 139 height 24
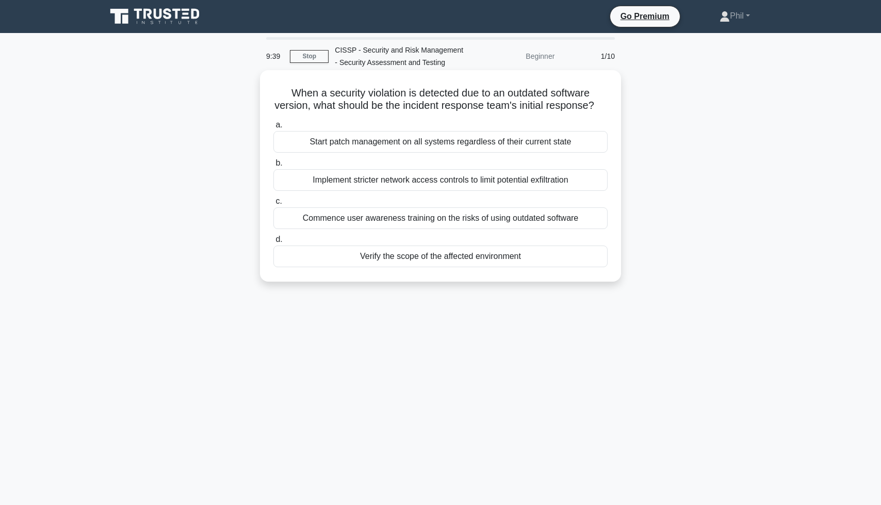
click at [500, 258] on div "Verify the scope of the affected environment" at bounding box center [440, 257] width 334 height 22
click at [273, 243] on input "d. Verify the scope of the affected environment" at bounding box center [273, 239] width 0 height 7
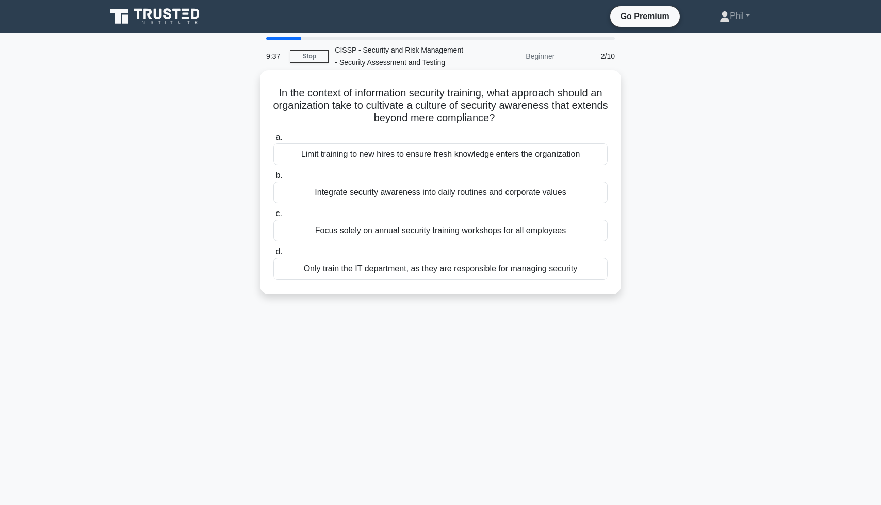
drag, startPoint x: 275, startPoint y: 93, endPoint x: 535, endPoint y: 119, distance: 261.3
click at [535, 119] on h5 "In the context of information security training, what approach should an organi…" at bounding box center [440, 106] width 336 height 38
click at [564, 185] on div "Integrate security awareness into daily routines and corporate values" at bounding box center [440, 193] width 334 height 22
click at [273, 179] on input "b. Integrate security awareness into daily routines and corporate values" at bounding box center [273, 175] width 0 height 7
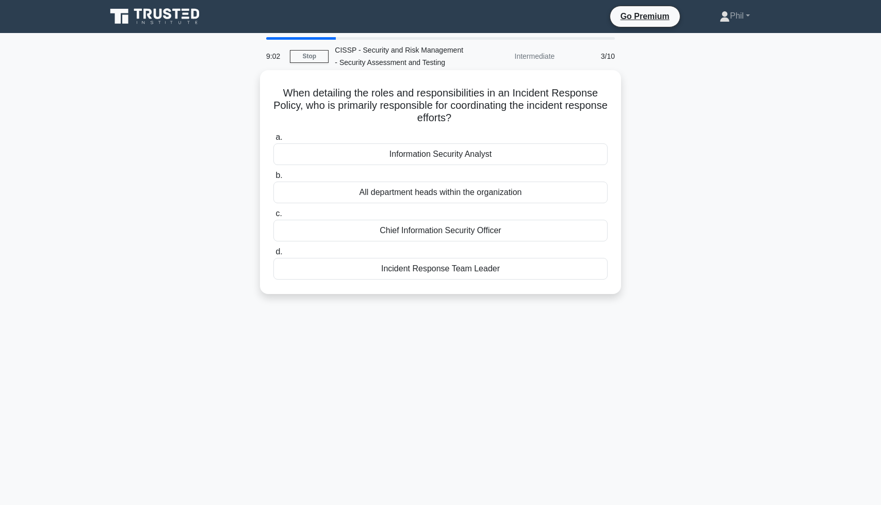
click at [543, 274] on div "Incident Response Team Leader" at bounding box center [440, 269] width 334 height 22
click at [273, 255] on input "d. Incident Response Team Leader" at bounding box center [273, 252] width 0 height 7
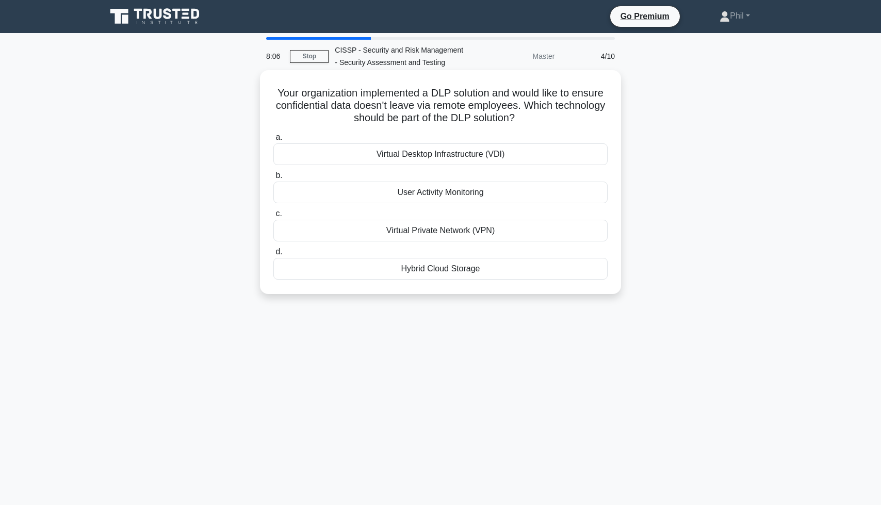
click at [513, 156] on div "Virtual Desktop Infrastructure (VDI)" at bounding box center [440, 154] width 334 height 22
click at [273, 141] on input "a. Virtual Desktop Infrastructure (VDI)" at bounding box center [273, 137] width 0 height 7
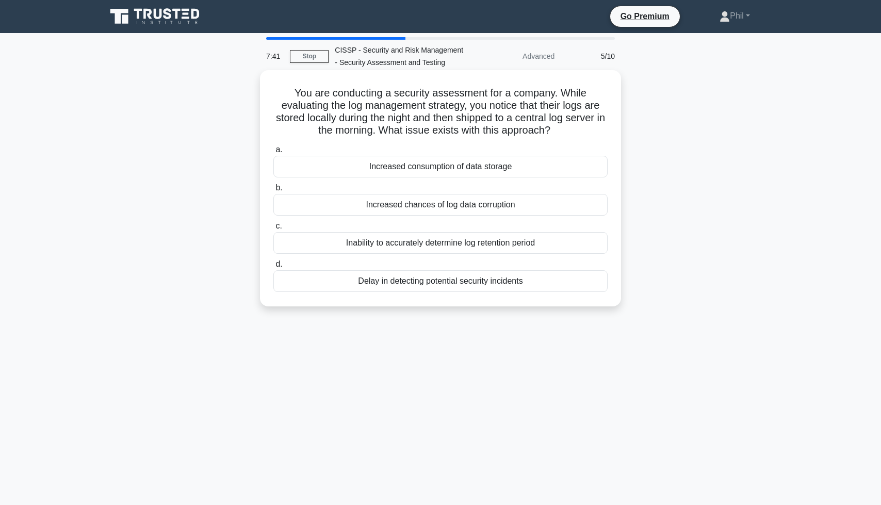
click at [570, 290] on div "Delay in detecting potential security incidents" at bounding box center [440, 281] width 334 height 22
click at [273, 268] on input "[PERSON_NAME] in detecting potential security incidents" at bounding box center [273, 264] width 0 height 7
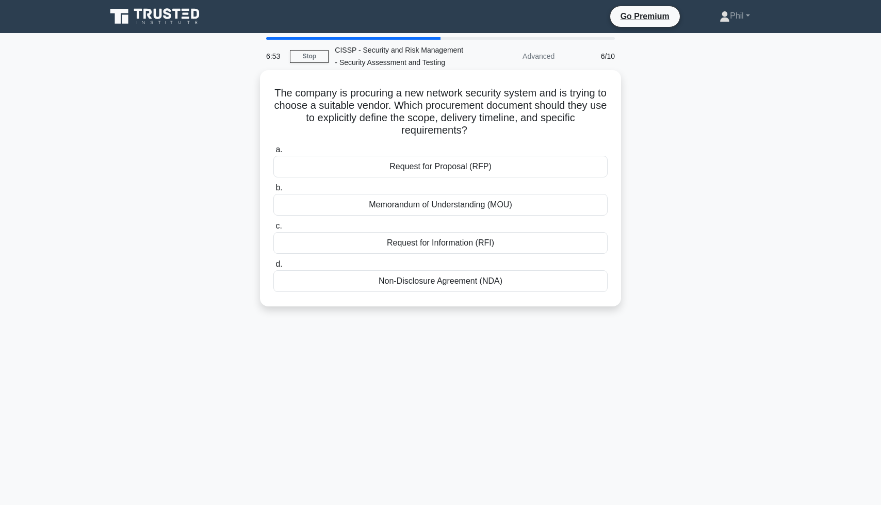
click at [512, 168] on div "Request for Proposal (RFP)" at bounding box center [440, 167] width 334 height 22
click at [273, 153] on input "a. Request for Proposal (RFP)" at bounding box center [273, 149] width 0 height 7
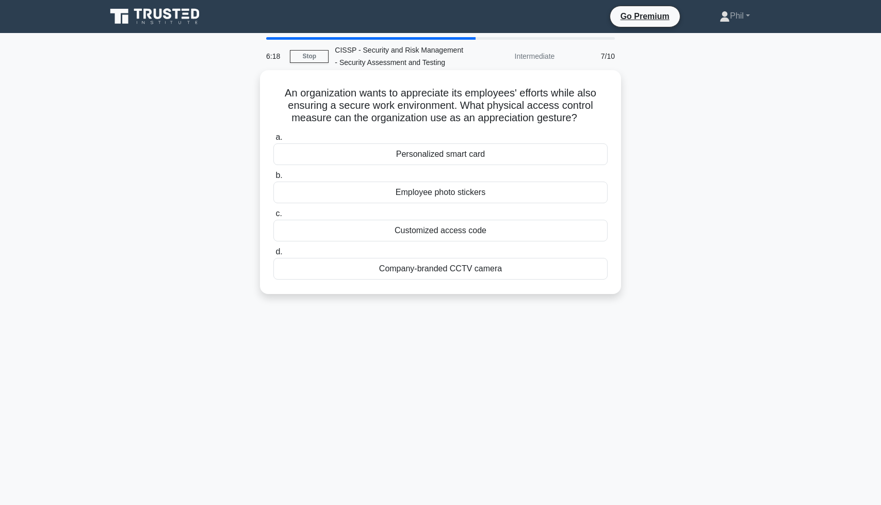
click at [541, 151] on div "Personalized smart card" at bounding box center [440, 154] width 334 height 22
click at [273, 141] on input "a. Personalized smart card" at bounding box center [273, 137] width 0 height 7
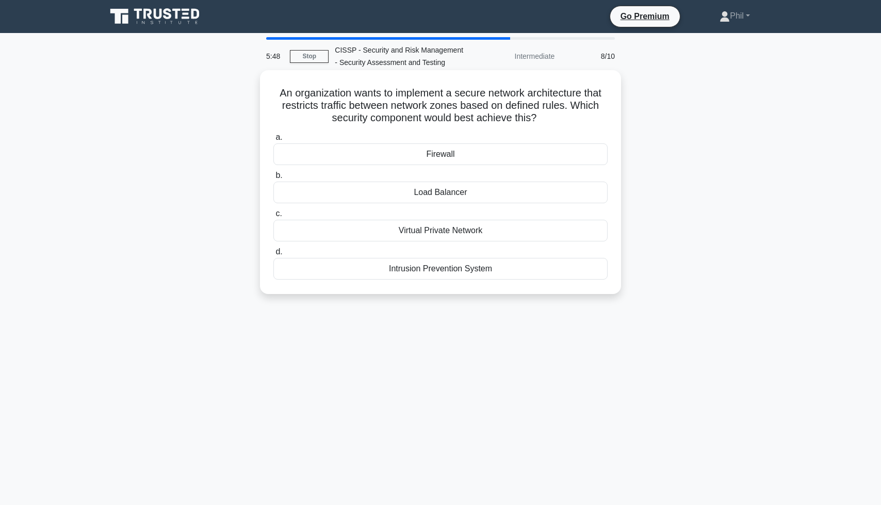
click at [457, 157] on div "Firewall" at bounding box center [440, 154] width 334 height 22
click at [273, 141] on input "a. Firewall" at bounding box center [273, 137] width 0 height 7
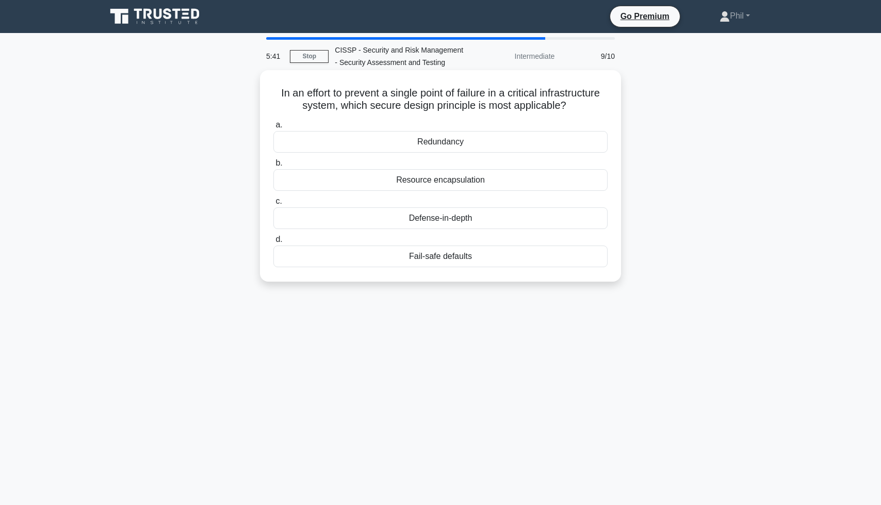
click at [483, 146] on div "Redundancy" at bounding box center [440, 142] width 334 height 22
click at [273, 128] on input "a. Redundancy" at bounding box center [273, 125] width 0 height 7
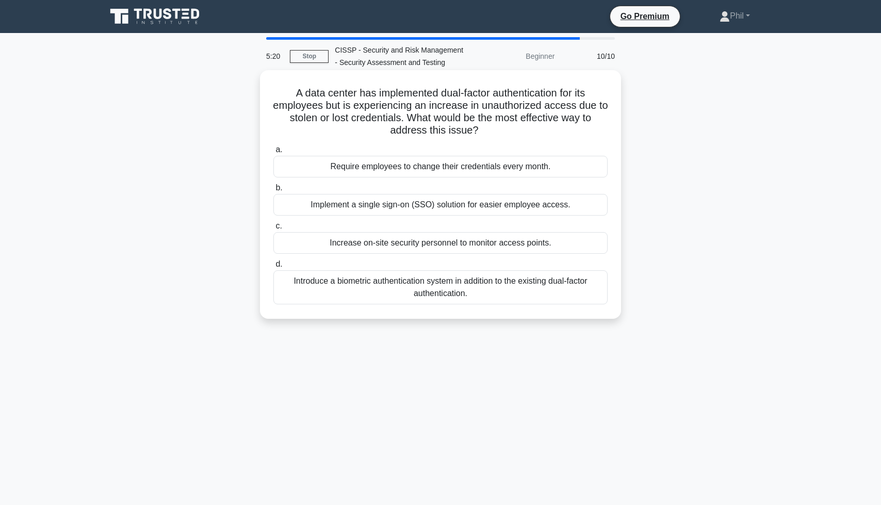
click at [597, 296] on div "Introduce a biometric authentication system in addition to the existing dual-fa…" at bounding box center [440, 287] width 334 height 34
click at [273, 268] on input "d. Introduce a biometric authentication system in addition to the existing dual…" at bounding box center [273, 264] width 0 height 7
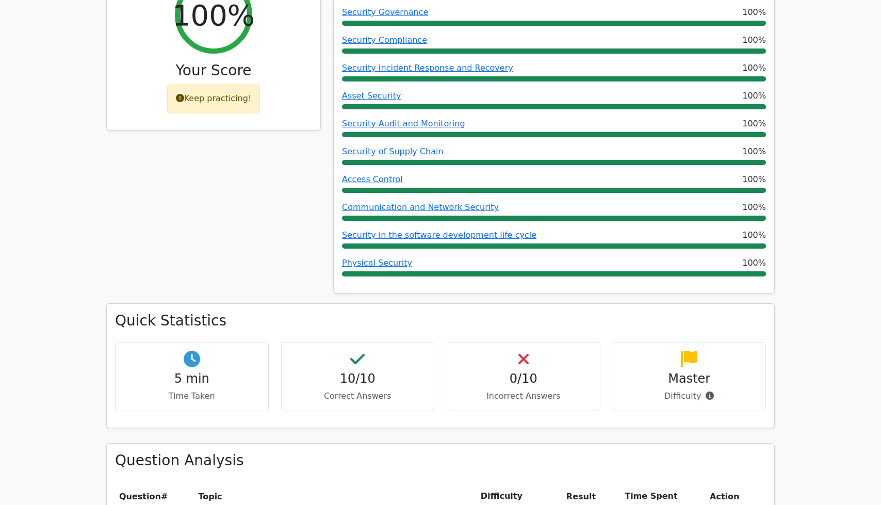
scroll to position [434, 0]
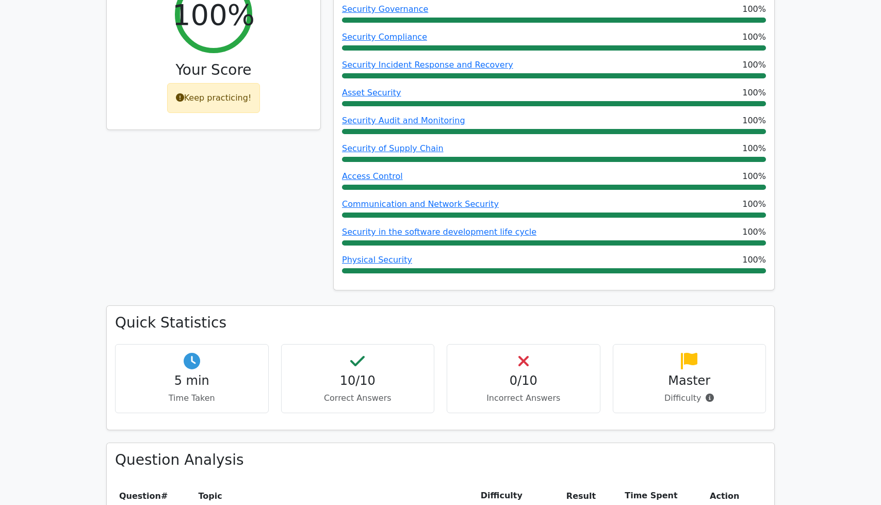
click at [724, 268] on div at bounding box center [554, 270] width 424 height 5
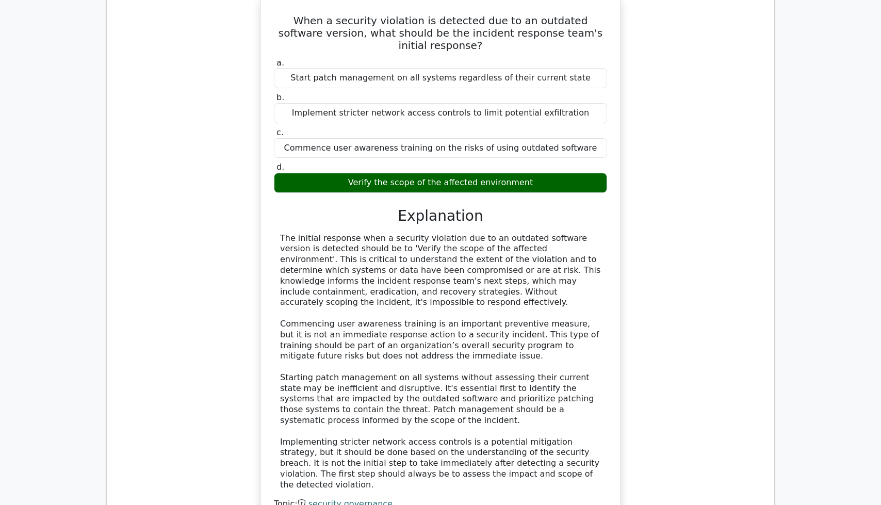
scroll to position [1203, 0]
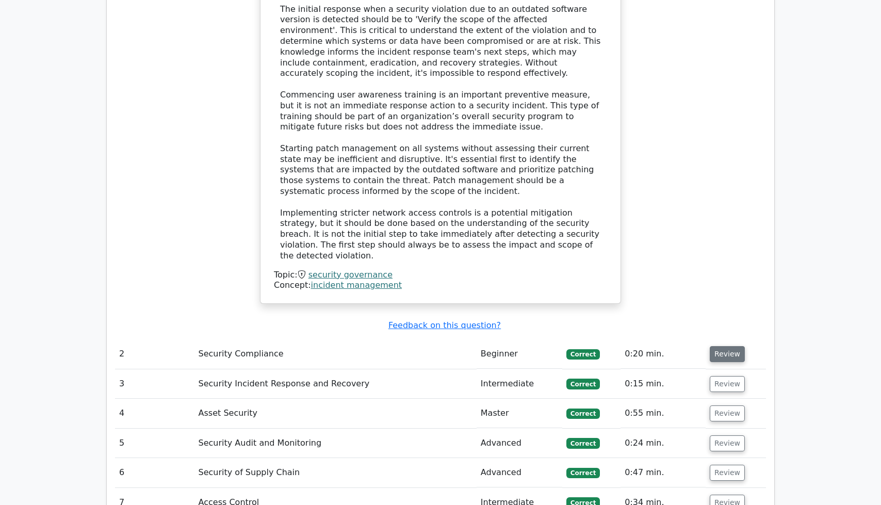
click at [714, 346] on button "Review" at bounding box center [727, 354] width 35 height 16
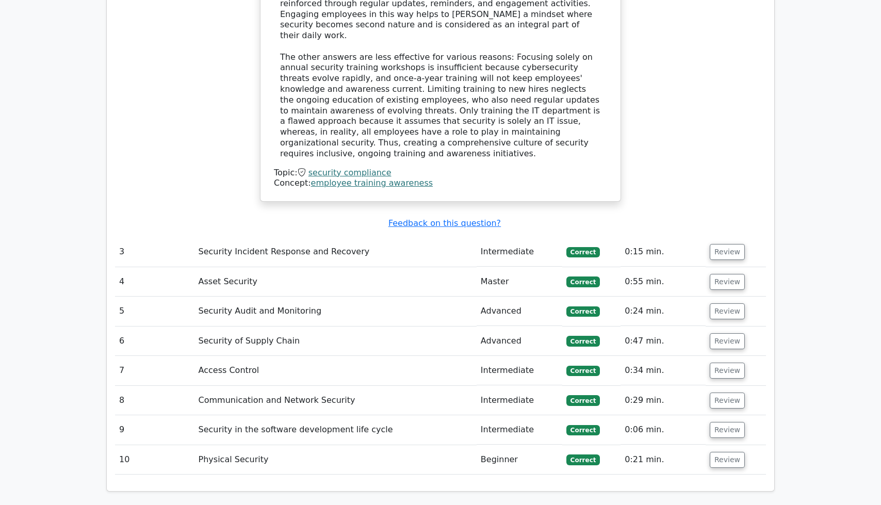
scroll to position [1865, 0]
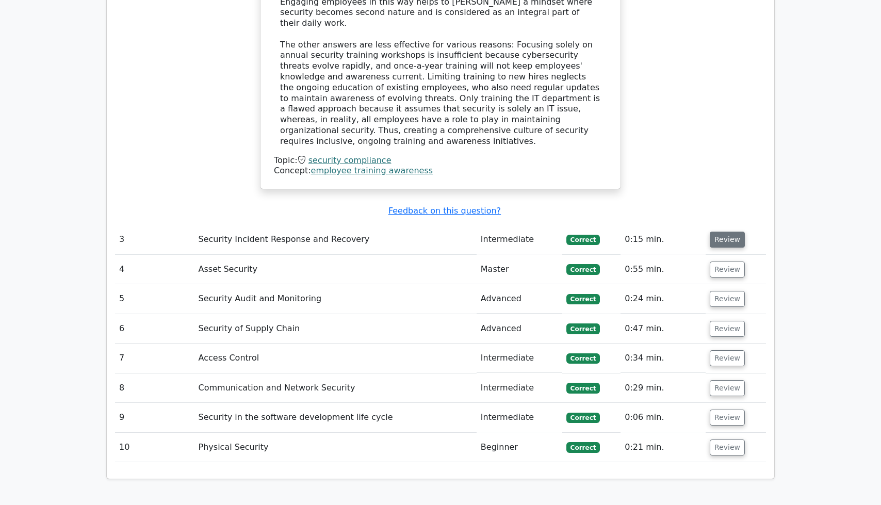
click at [719, 232] on button "Review" at bounding box center [727, 240] width 35 height 16
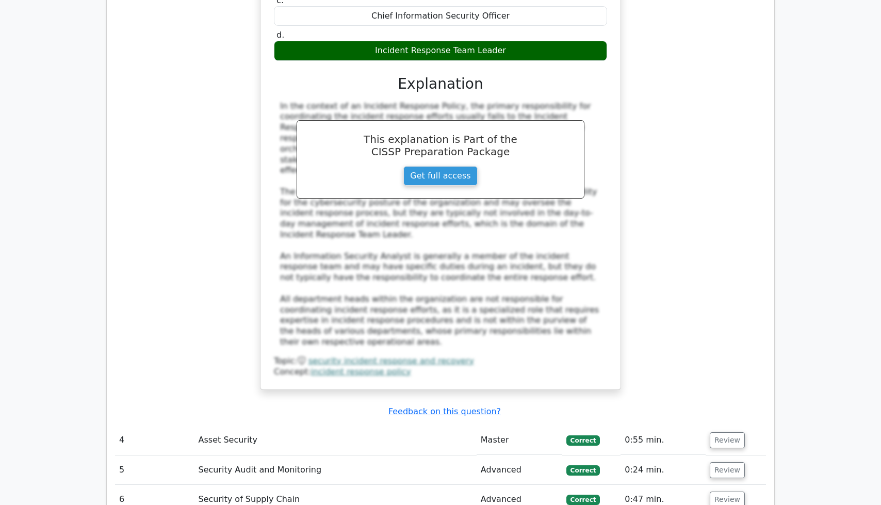
scroll to position [2314, 0]
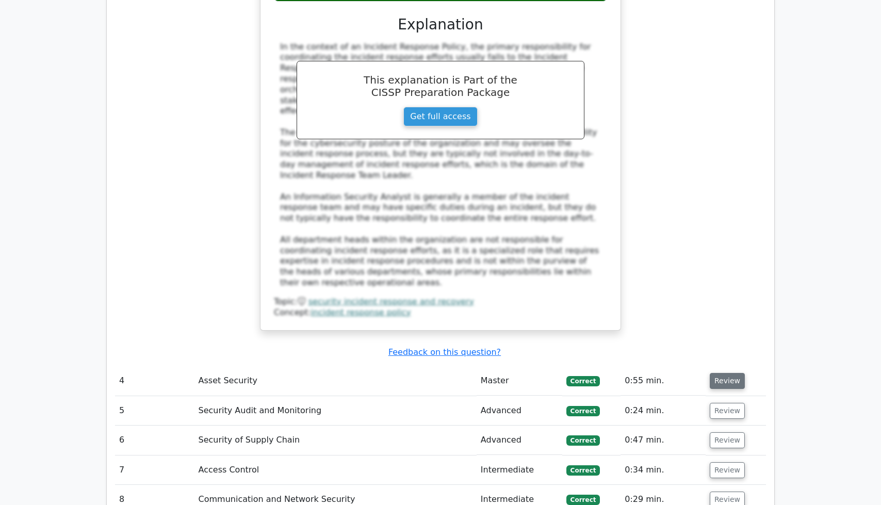
click at [738, 373] on button "Review" at bounding box center [727, 381] width 35 height 16
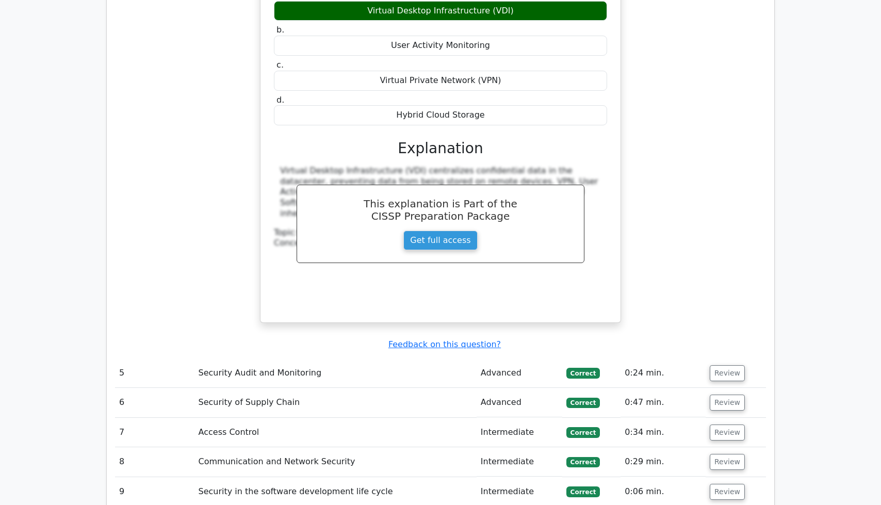
scroll to position [2677, 0]
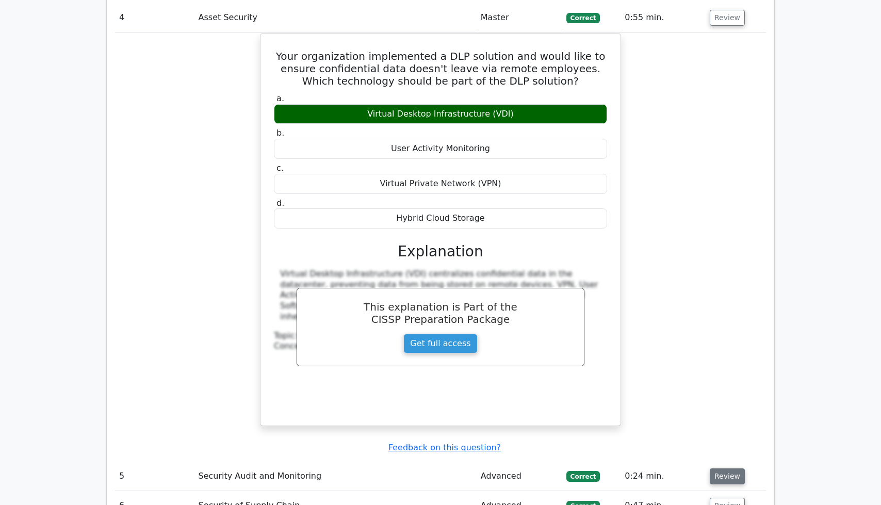
click at [732, 468] on button "Review" at bounding box center [727, 476] width 35 height 16
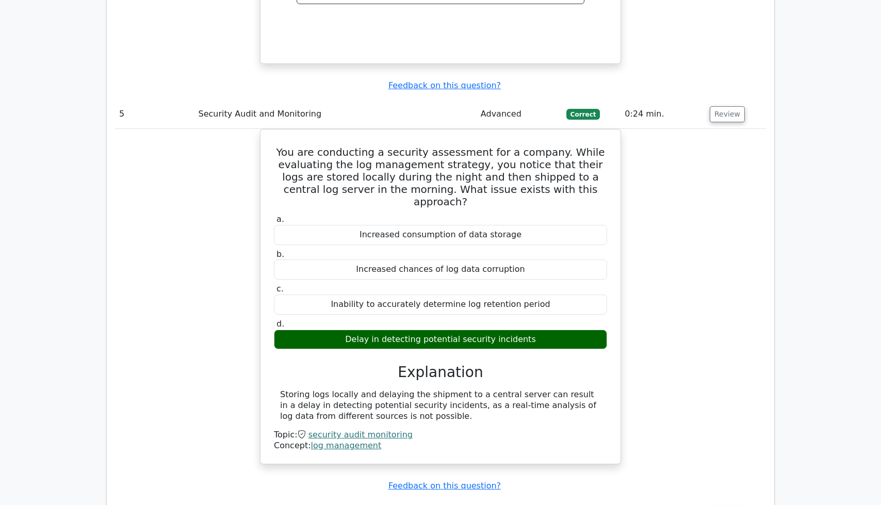
scroll to position [3131, 0]
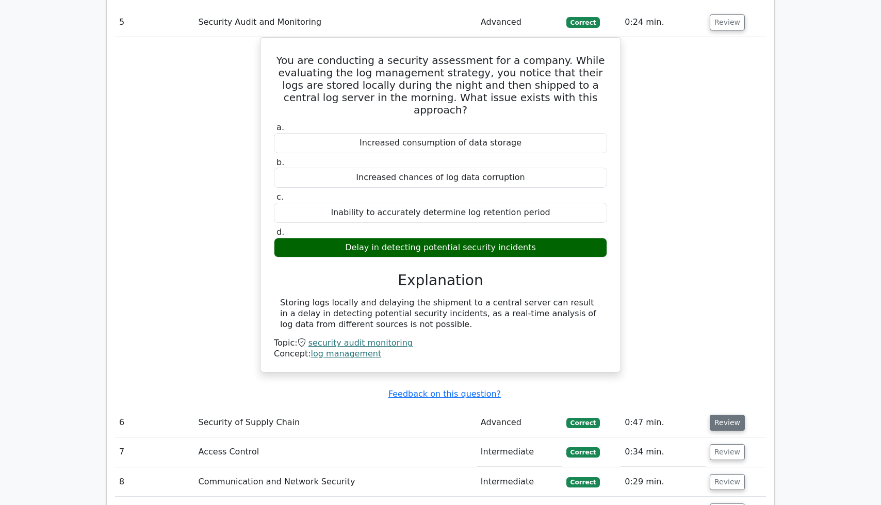
click at [725, 415] on button "Review" at bounding box center [727, 423] width 35 height 16
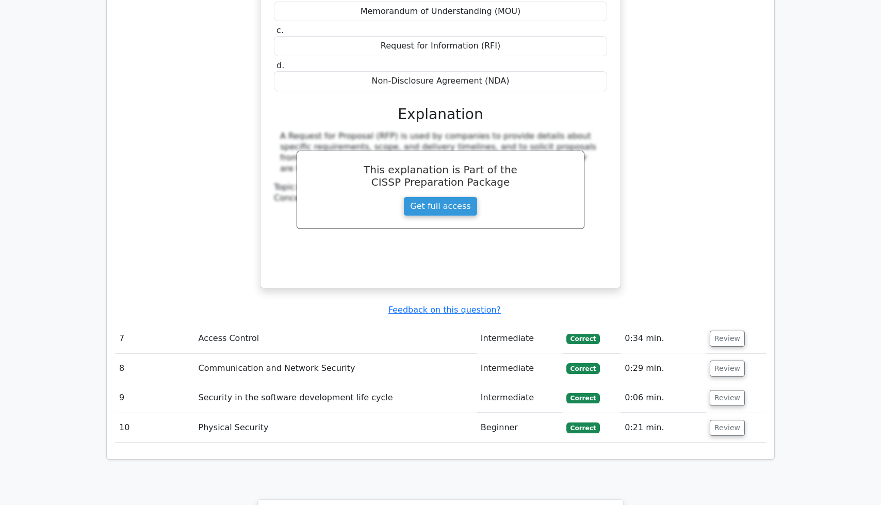
scroll to position [3735, 0]
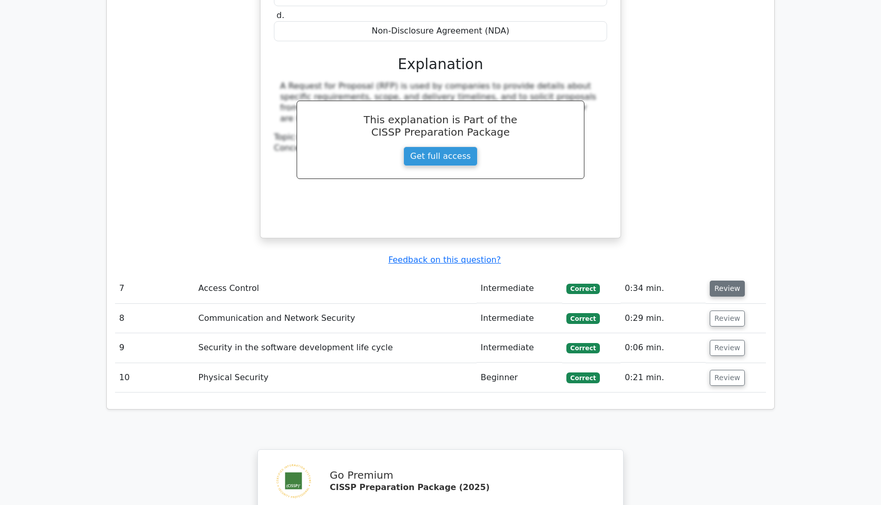
click at [735, 281] on button "Review" at bounding box center [727, 289] width 35 height 16
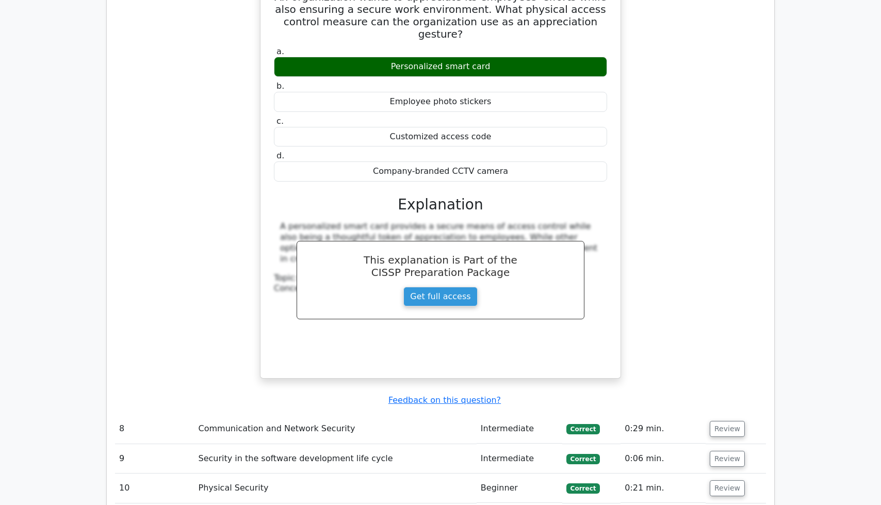
scroll to position [4116, 0]
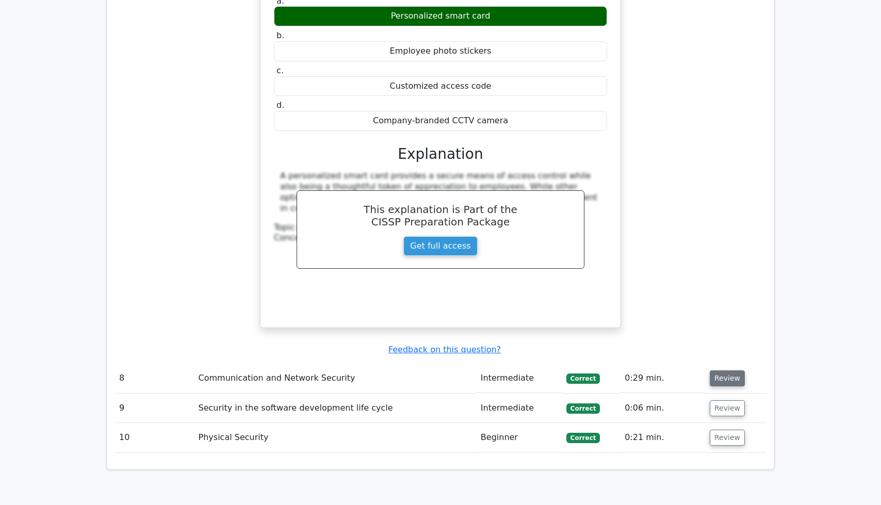
click at [724, 370] on button "Review" at bounding box center [727, 378] width 35 height 16
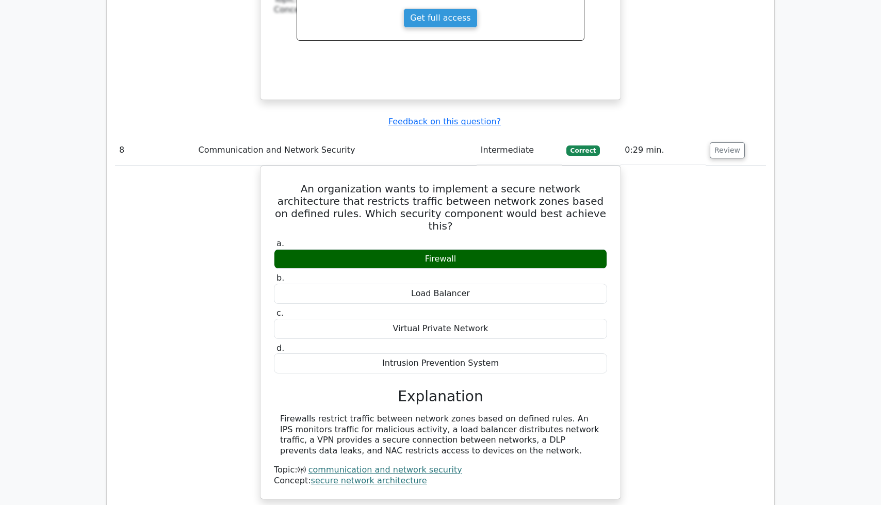
scroll to position [4517, 0]
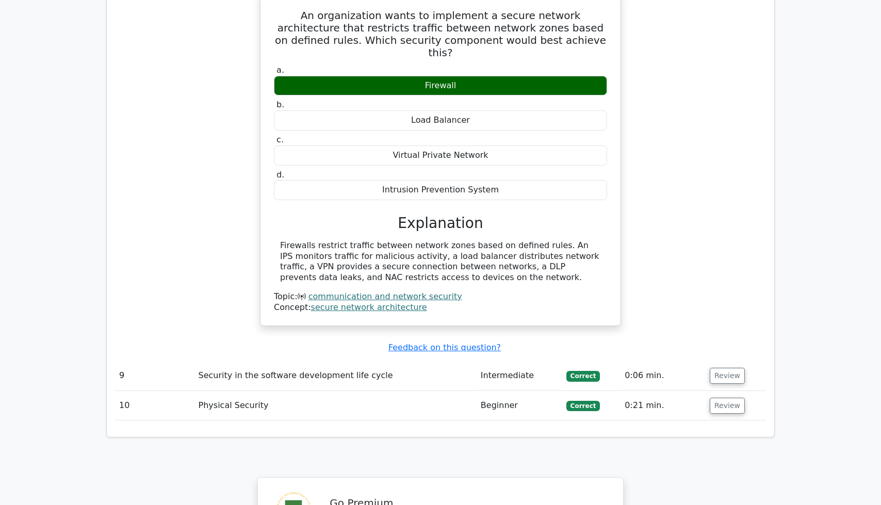
click at [733, 361] on td "Review" at bounding box center [736, 375] width 60 height 29
click at [729, 368] on button "Review" at bounding box center [727, 376] width 35 height 16
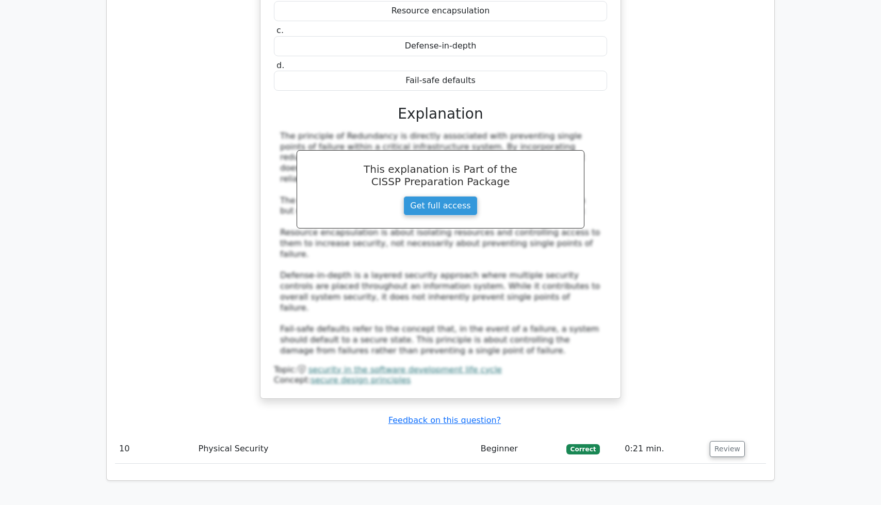
scroll to position [5137, 0]
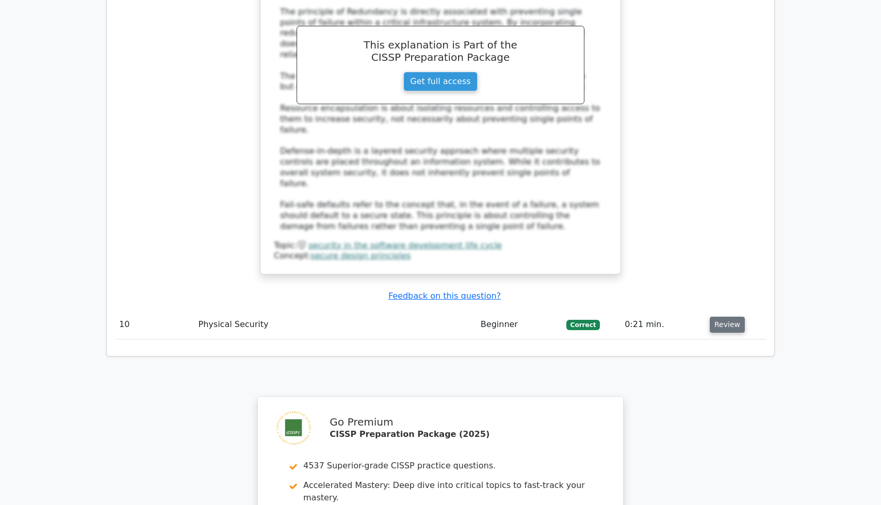
drag, startPoint x: 714, startPoint y: 161, endPoint x: 711, endPoint y: 154, distance: 8.2
click at [714, 310] on td "Review" at bounding box center [736, 324] width 60 height 29
click at [711, 317] on button "Review" at bounding box center [727, 325] width 35 height 16
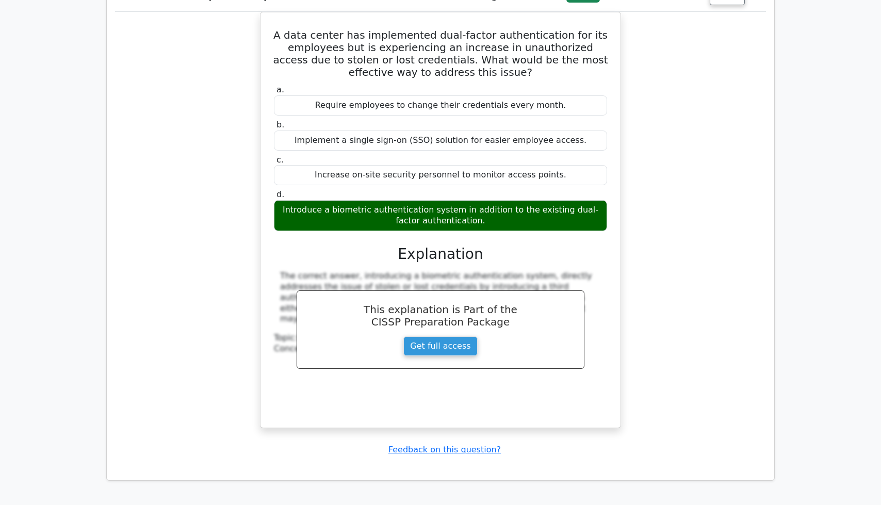
scroll to position [5631, 0]
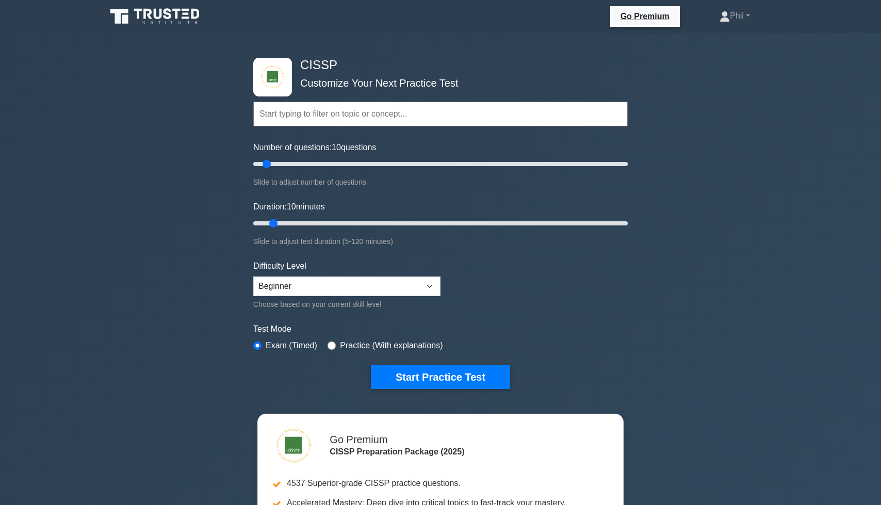
click at [312, 107] on input "text" at bounding box center [440, 114] width 374 height 25
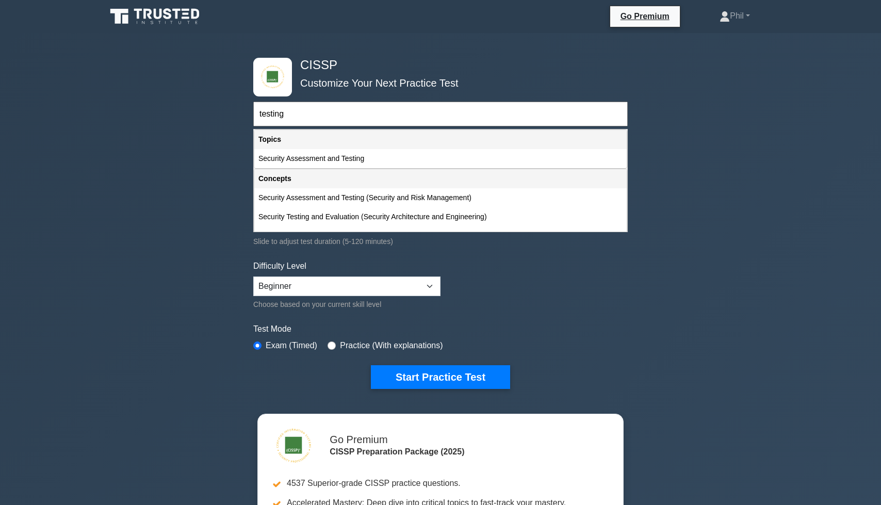
click at [342, 155] on div "Security Assessment and Testing" at bounding box center [440, 158] width 372 height 19
type input "Security Assessment and Testing"
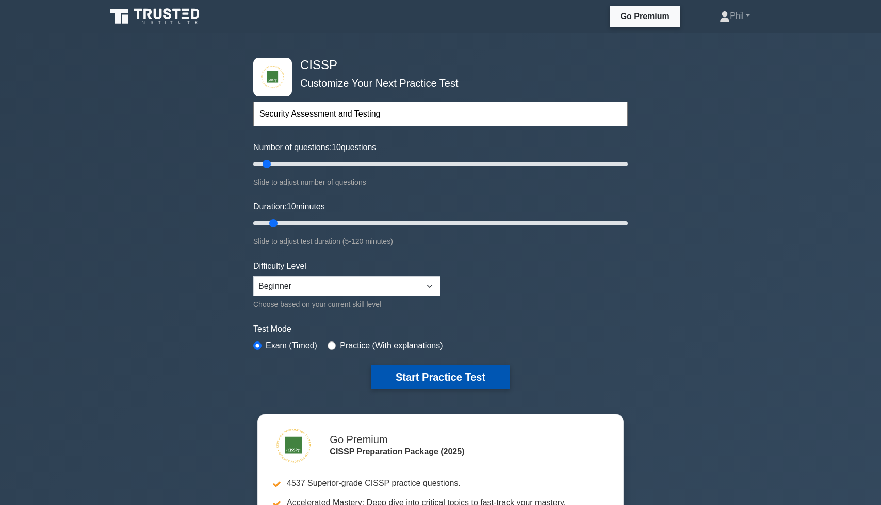
click at [469, 369] on button "Start Practice Test" at bounding box center [440, 377] width 139 height 24
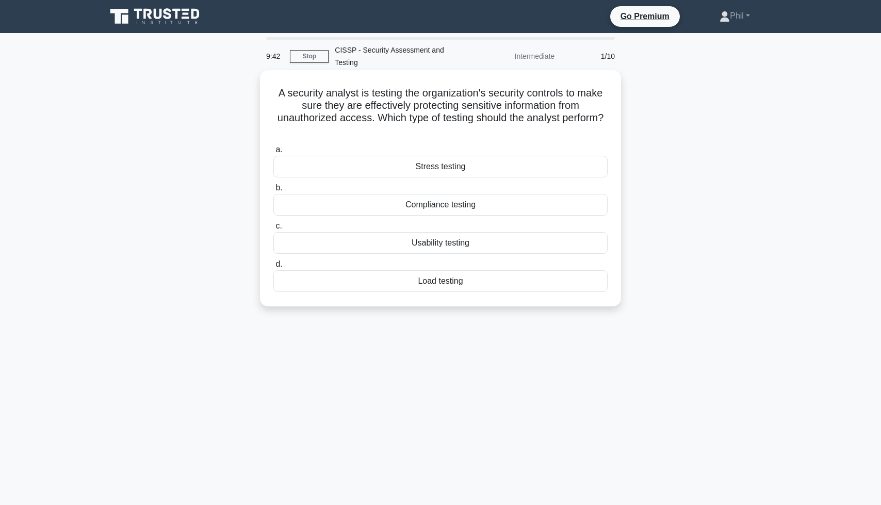
click at [483, 209] on div "Compliance testing" at bounding box center [440, 205] width 334 height 22
click at [273, 191] on input "b. Compliance testing" at bounding box center [273, 188] width 0 height 7
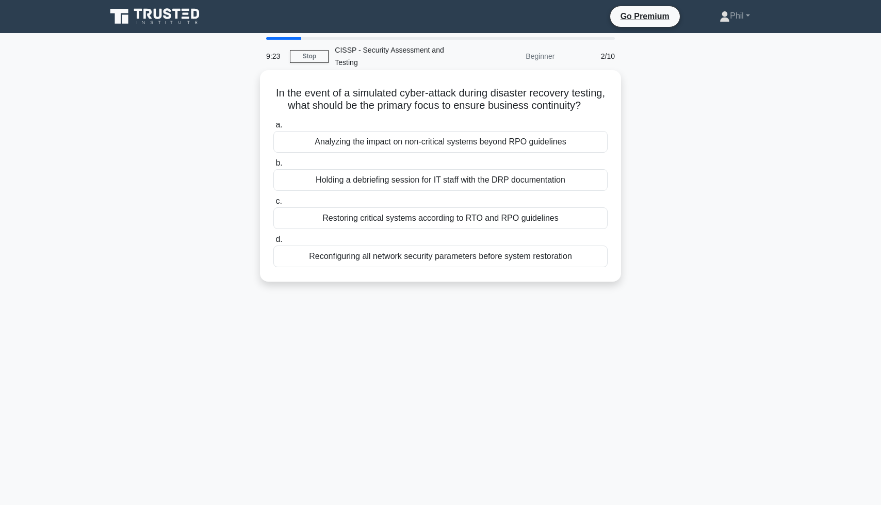
click at [569, 219] on div "Restoring critical systems according to RTO and RPO guidelines" at bounding box center [440, 218] width 334 height 22
click at [273, 205] on input "c. Restoring critical systems according to RTO and RPO guidelines" at bounding box center [273, 201] width 0 height 7
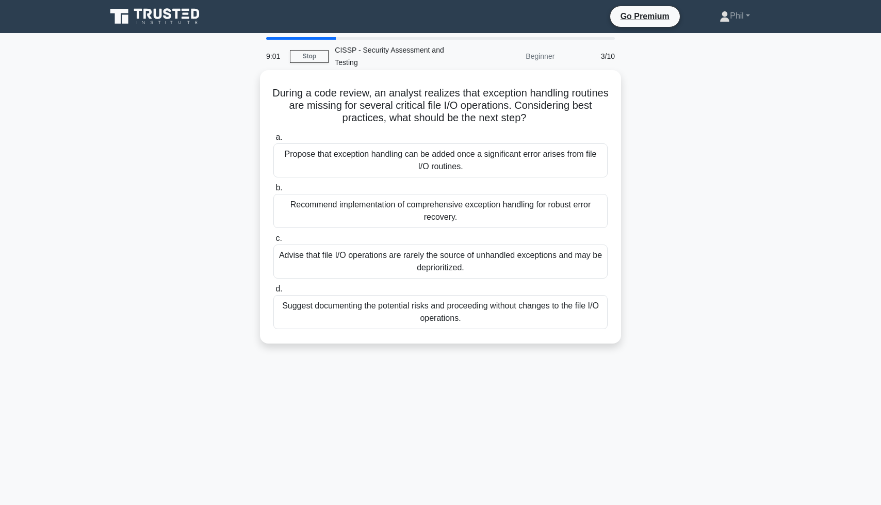
click at [533, 224] on div "Recommend implementation of comprehensive exception handling for robust error r…" at bounding box center [440, 211] width 334 height 34
click at [273, 191] on input "b. Recommend implementation of comprehensive exception handling for robust erro…" at bounding box center [273, 188] width 0 height 7
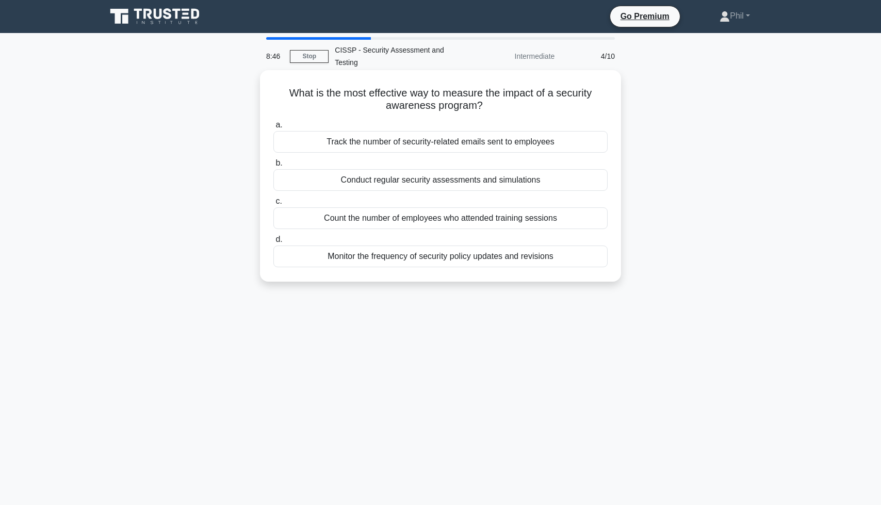
click at [526, 183] on div "Conduct regular security assessments and simulations" at bounding box center [440, 180] width 334 height 22
click at [273, 167] on input "b. Conduct regular security assessments and simulations" at bounding box center [273, 163] width 0 height 7
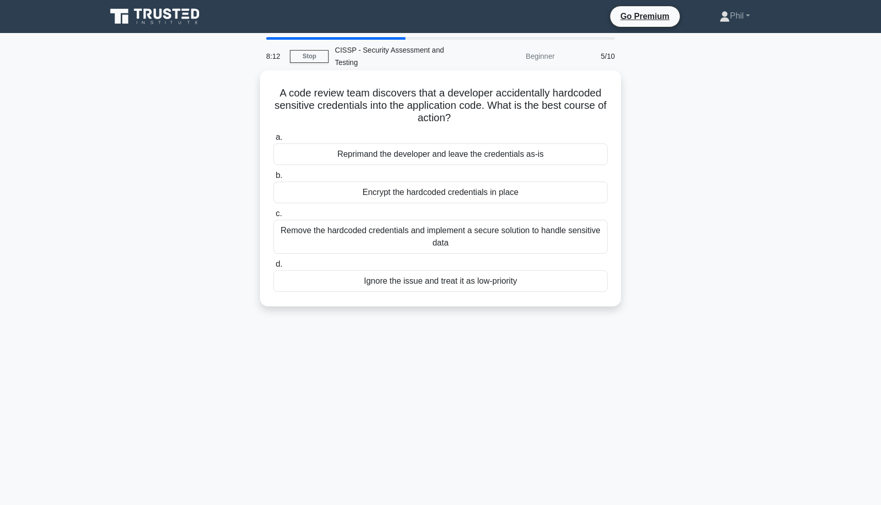
click at [586, 231] on div "Remove the hardcoded credentials and implement a secure solution to handle sens…" at bounding box center [440, 237] width 334 height 34
click at [273, 217] on input "c. Remove the hardcoded credentials and implement a secure solution to handle s…" at bounding box center [273, 213] width 0 height 7
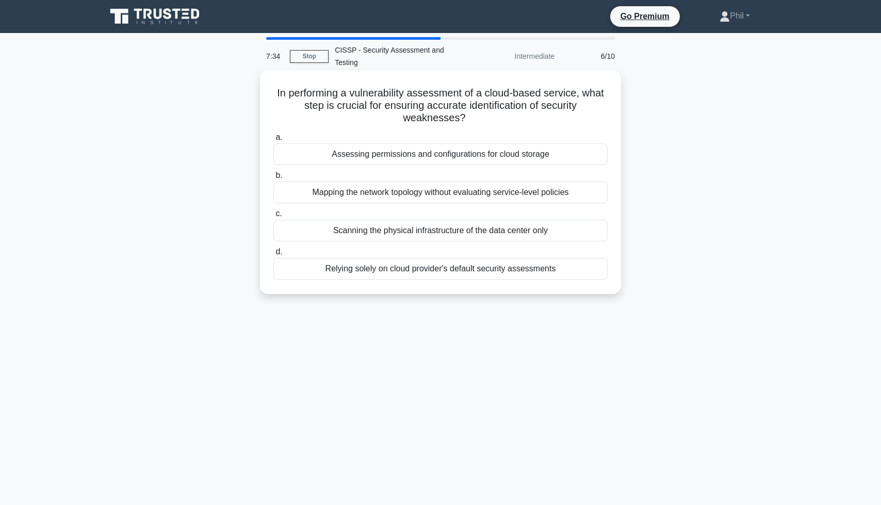
click at [436, 152] on div "Assessing permissions and configurations for cloud storage" at bounding box center [440, 154] width 334 height 22
click at [273, 141] on input "a. Assessing permissions and configurations for cloud storage" at bounding box center [273, 137] width 0 height 7
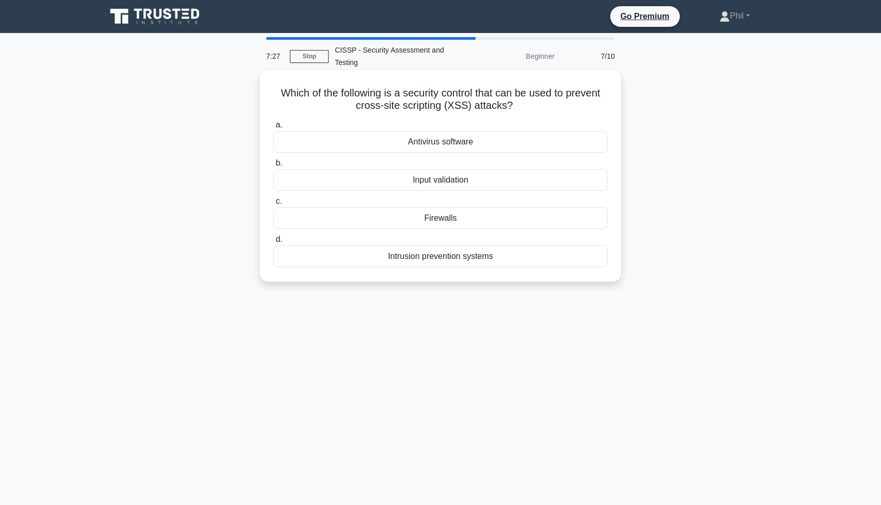
click at [468, 179] on div "Input validation" at bounding box center [440, 180] width 334 height 22
click at [273, 167] on input "b. Input validation" at bounding box center [273, 163] width 0 height 7
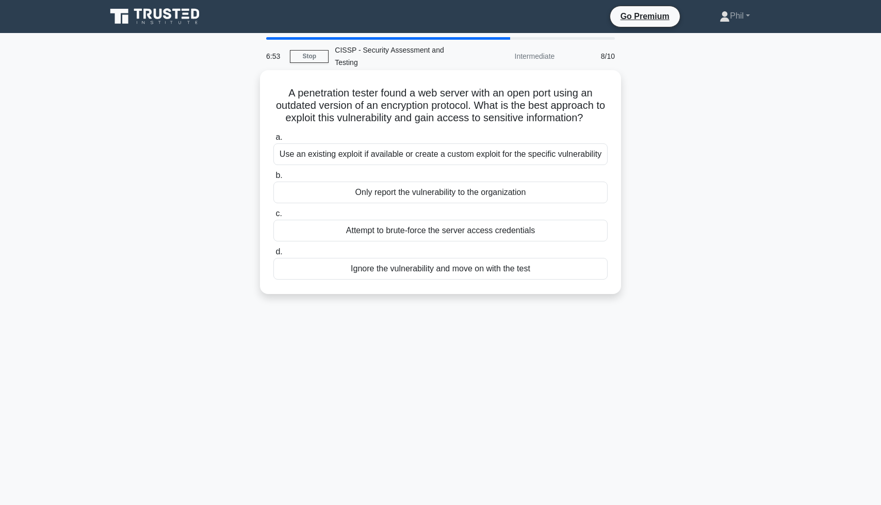
click at [539, 160] on div "Use an existing exploit if available or create a custom exploit for the specifi…" at bounding box center [440, 154] width 334 height 22
click at [273, 141] on input "a. Use an existing exploit if available or create a custom exploit for the spec…" at bounding box center [273, 137] width 0 height 7
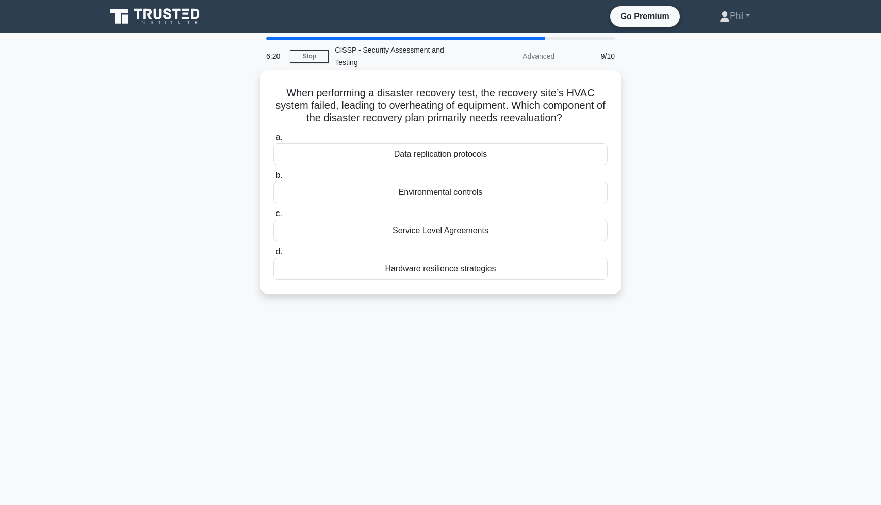
click at [489, 198] on div "Environmental controls" at bounding box center [440, 193] width 334 height 22
click at [273, 179] on input "b. Environmental controls" at bounding box center [273, 175] width 0 height 7
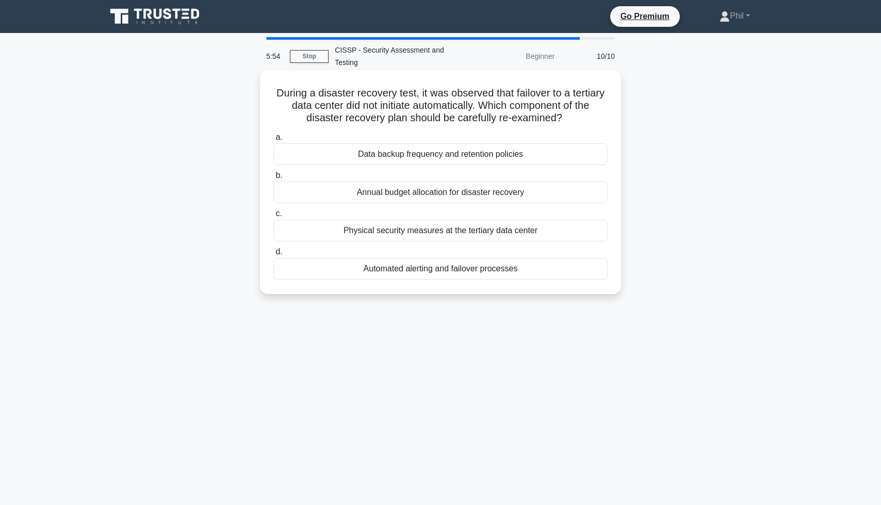
click at [524, 275] on div "Automated alerting and failover processes" at bounding box center [440, 269] width 334 height 22
click at [273, 255] on input "d. Automated alerting and failover processes" at bounding box center [273, 252] width 0 height 7
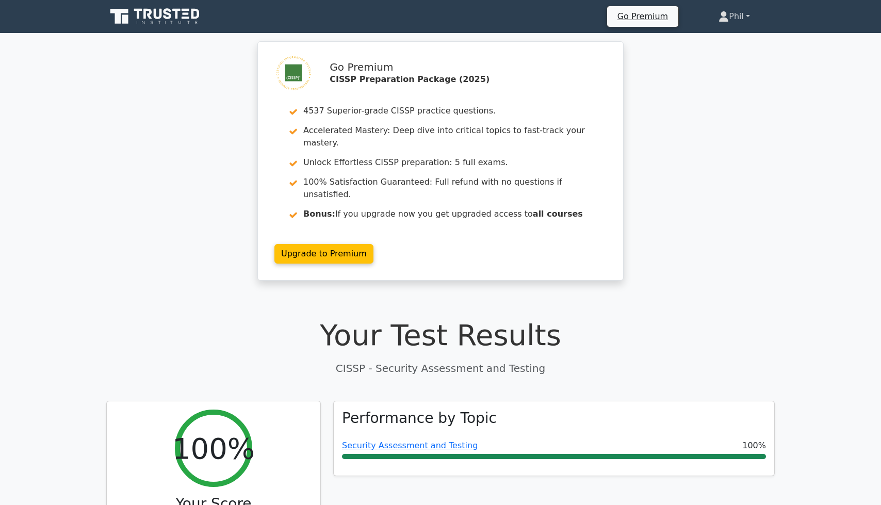
click at [727, 22] on link "Phil" at bounding box center [734, 16] width 81 height 21
click at [705, 37] on link "Profile" at bounding box center [734, 40] width 81 height 17
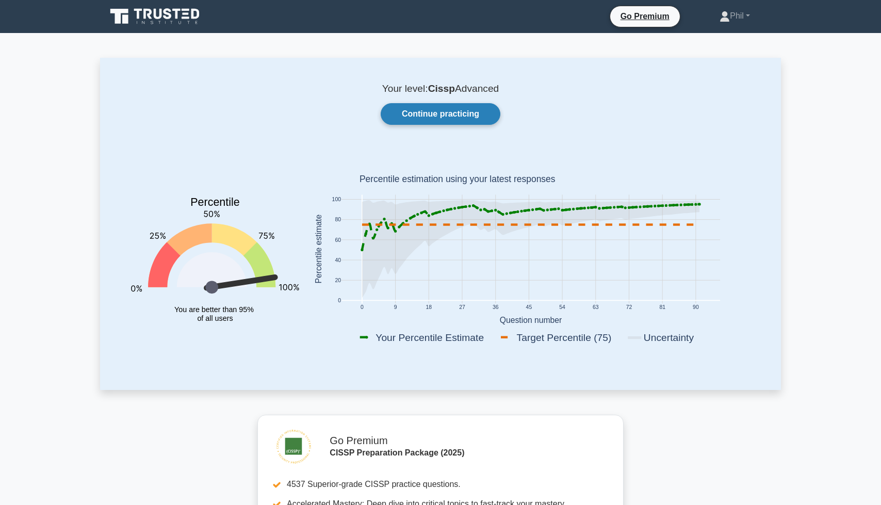
click at [447, 118] on link "Continue practicing" at bounding box center [441, 114] width 120 height 22
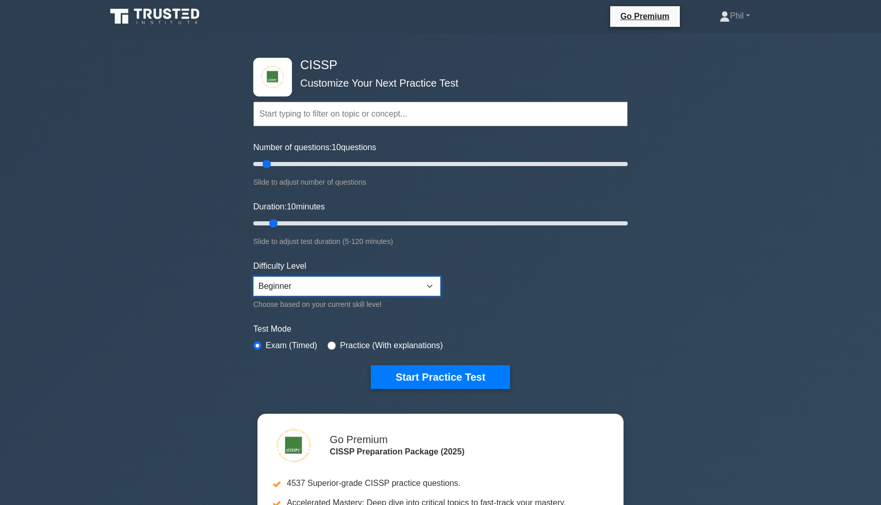
click at [318, 281] on select "Beginner Intermediate Expert" at bounding box center [346, 286] width 187 height 20
select select "expert"
click at [253, 276] on select "Beginner Intermediate Expert" at bounding box center [346, 286] width 187 height 20
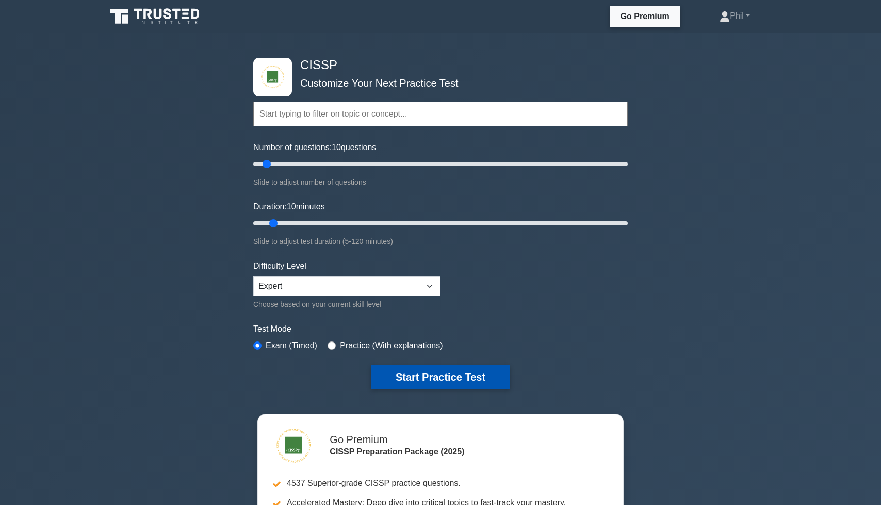
click at [453, 379] on button "Start Practice Test" at bounding box center [440, 377] width 139 height 24
click at [294, 109] on input "text" at bounding box center [440, 114] width 374 height 25
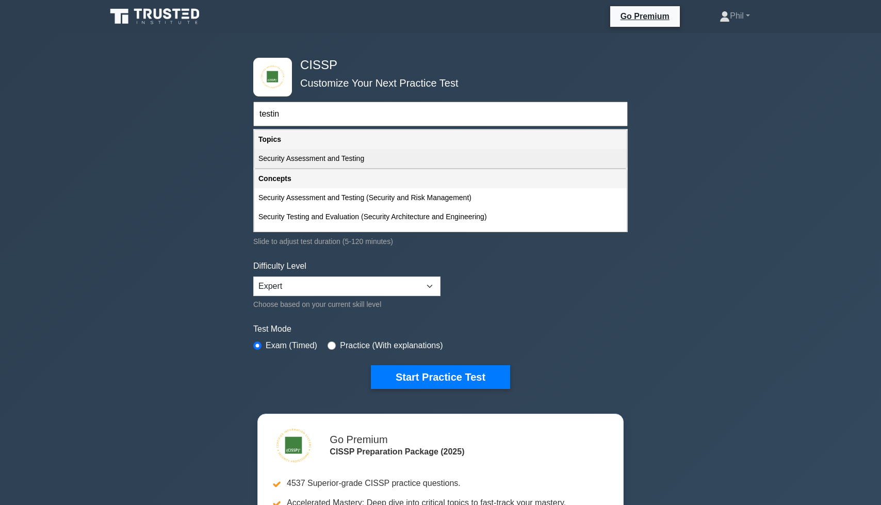
click at [340, 162] on div "Security Assessment and Testing" at bounding box center [440, 158] width 372 height 19
type input "Security Assessment and Testing"
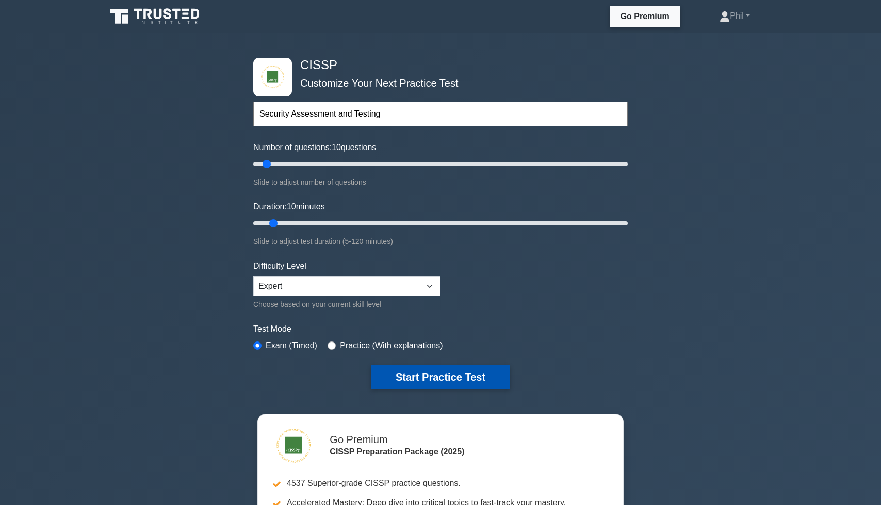
click at [464, 373] on button "Start Practice Test" at bounding box center [440, 377] width 139 height 24
click at [300, 120] on input "text" at bounding box center [440, 114] width 374 height 25
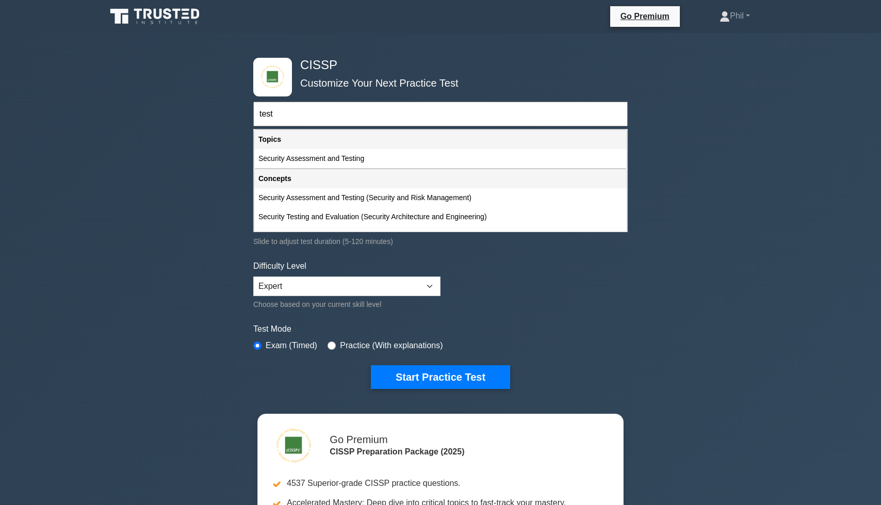
click at [322, 161] on div "Security Assessment and Testing" at bounding box center [440, 158] width 372 height 19
type input "Security Assessment and Testing"
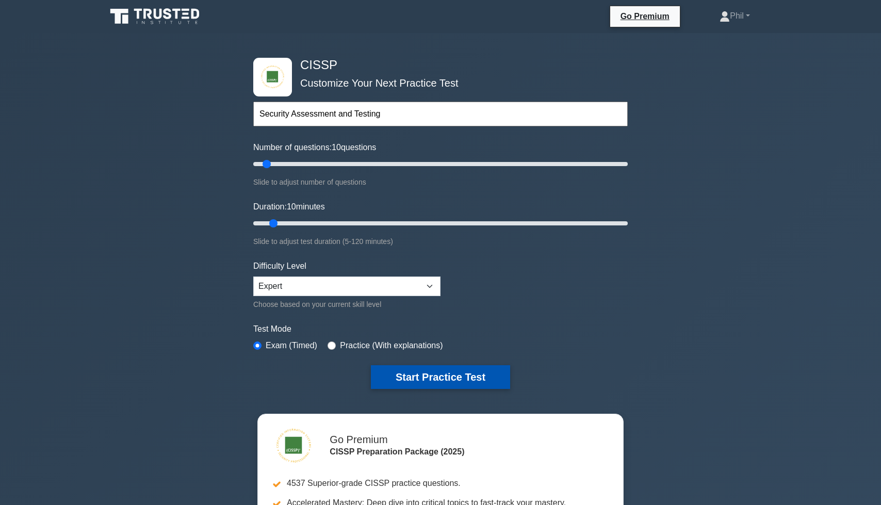
click at [465, 371] on button "Start Practice Test" at bounding box center [440, 377] width 139 height 24
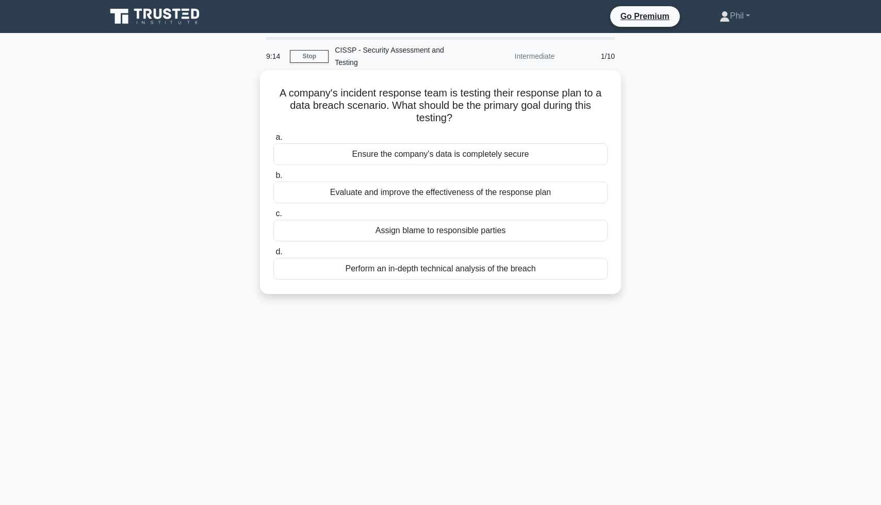
click at [576, 194] on div "Evaluate and improve the effectiveness of the response plan" at bounding box center [440, 193] width 334 height 22
click at [273, 179] on input "b. Evaluate and improve the effectiveness of the response plan" at bounding box center [273, 175] width 0 height 7
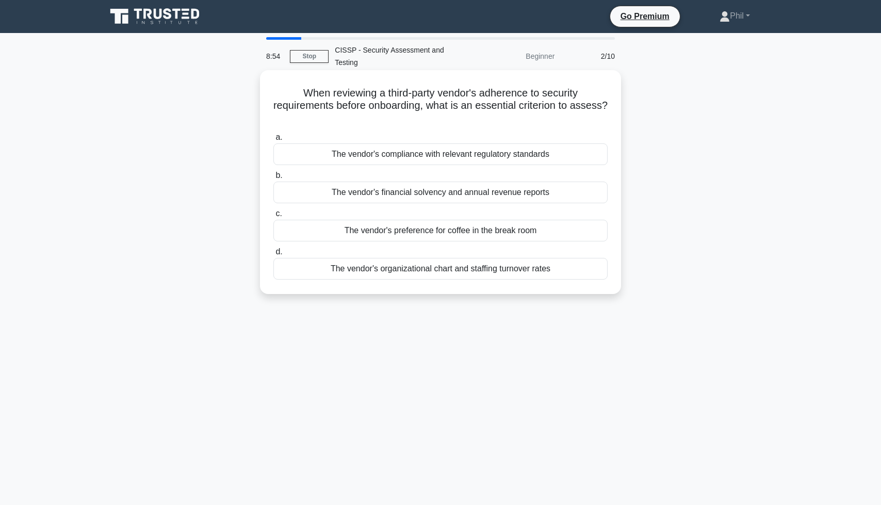
click at [527, 151] on div "The vendor's compliance with relevant regulatory standards" at bounding box center [440, 154] width 334 height 22
click at [273, 141] on input "a. The vendor's compliance with relevant regulatory standards" at bounding box center [273, 137] width 0 height 7
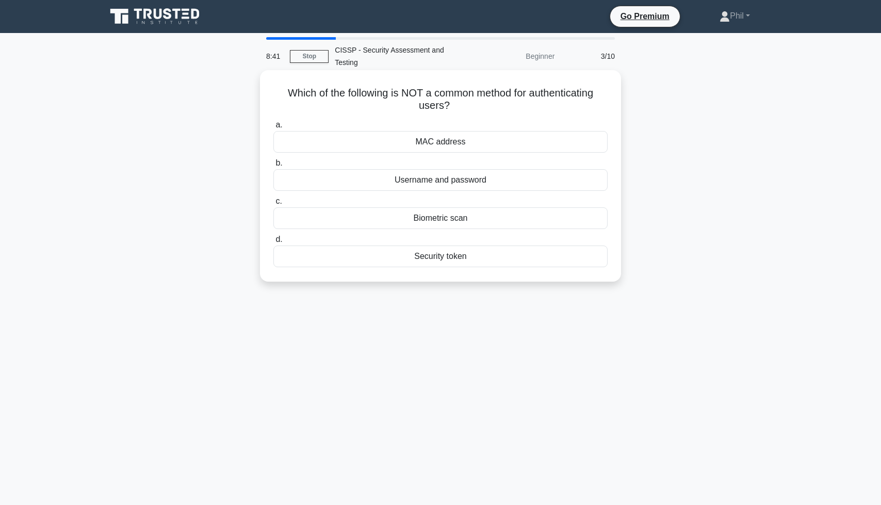
click at [487, 221] on div "Biometric scan" at bounding box center [440, 218] width 334 height 22
click at [273, 205] on input "c. Biometric scan" at bounding box center [273, 201] width 0 height 7
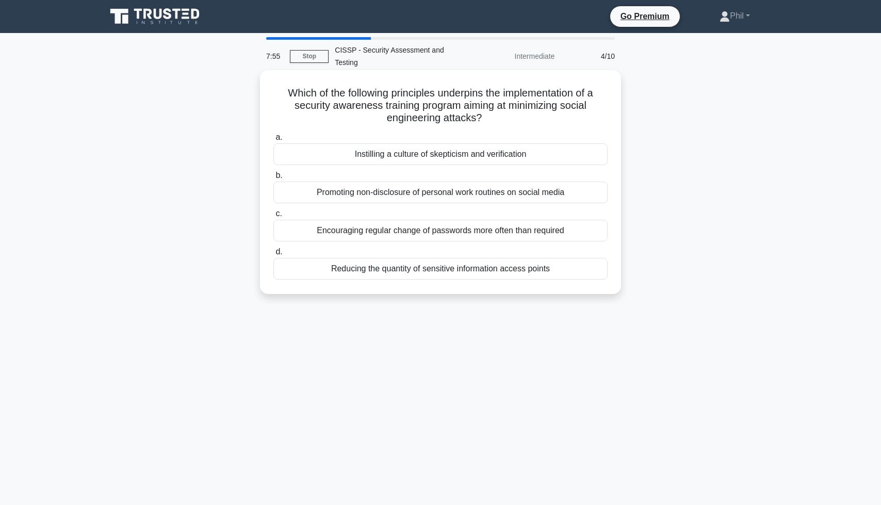
click at [547, 198] on div "Promoting non-disclosure of personal work routines on social media" at bounding box center [440, 193] width 334 height 22
click at [273, 179] on input "b. Promoting non-disclosure of personal work routines on social media" at bounding box center [273, 175] width 0 height 7
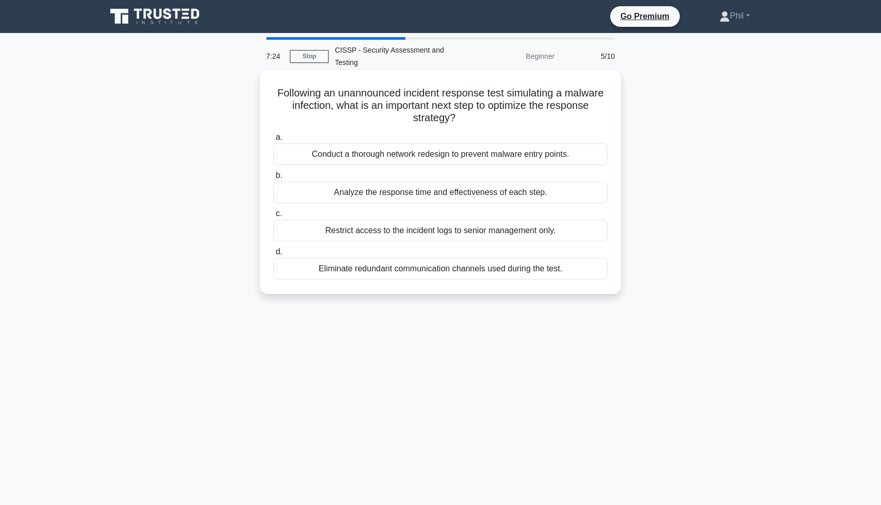
click at [496, 194] on div "Analyze the response time and effectiveness of each step." at bounding box center [440, 193] width 334 height 22
click at [273, 179] on input "b. Analyze the response time and effectiveness of each step." at bounding box center [273, 175] width 0 height 7
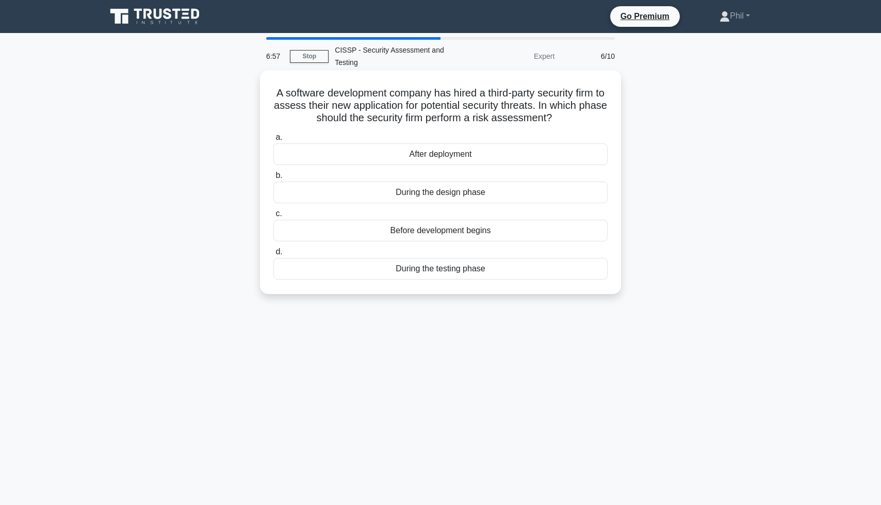
click at [532, 233] on div "Before development begins" at bounding box center [440, 231] width 334 height 22
click at [273, 217] on input "c. Before development begins" at bounding box center [273, 213] width 0 height 7
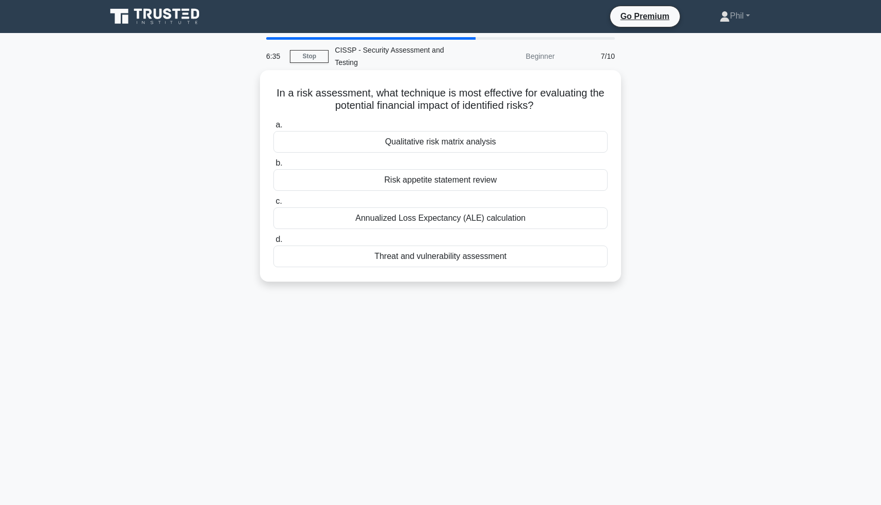
click at [538, 223] on div "Annualized Loss Expectancy (ALE) calculation" at bounding box center [440, 218] width 334 height 22
click at [273, 205] on input "c. Annualized Loss Expectancy (ALE) calculation" at bounding box center [273, 201] width 0 height 7
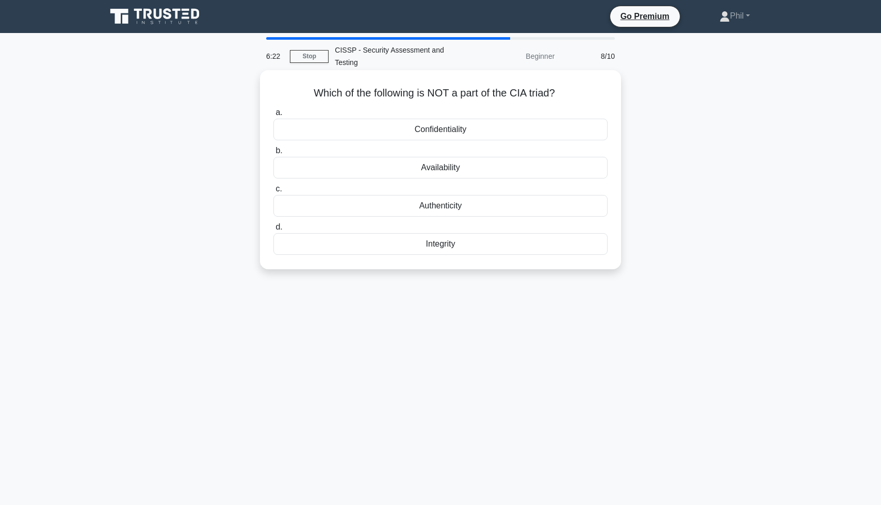
click at [525, 209] on div "Authenticity" at bounding box center [440, 206] width 334 height 22
click at [273, 192] on input "c. Authenticity" at bounding box center [273, 189] width 0 height 7
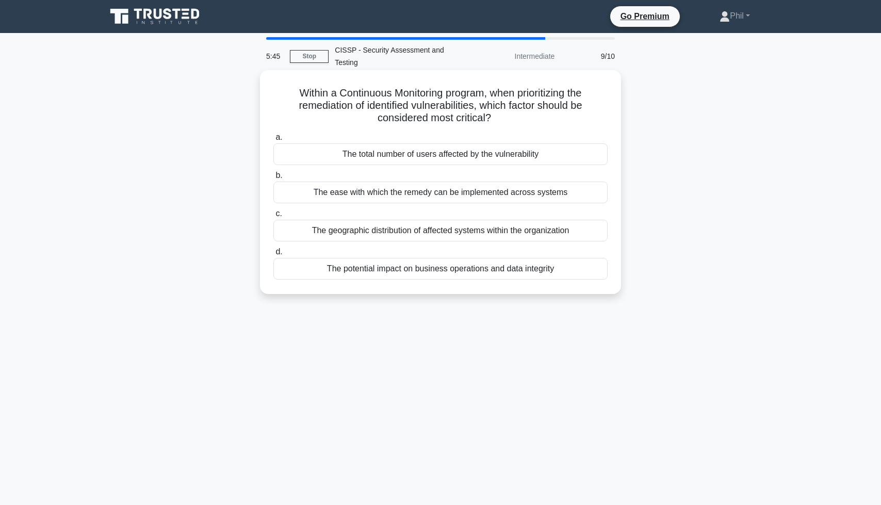
click at [545, 276] on div "The potential impact on business operations and data integrity" at bounding box center [440, 269] width 334 height 22
click at [273, 255] on input "d. The potential impact on business operations and data integrity" at bounding box center [273, 252] width 0 height 7
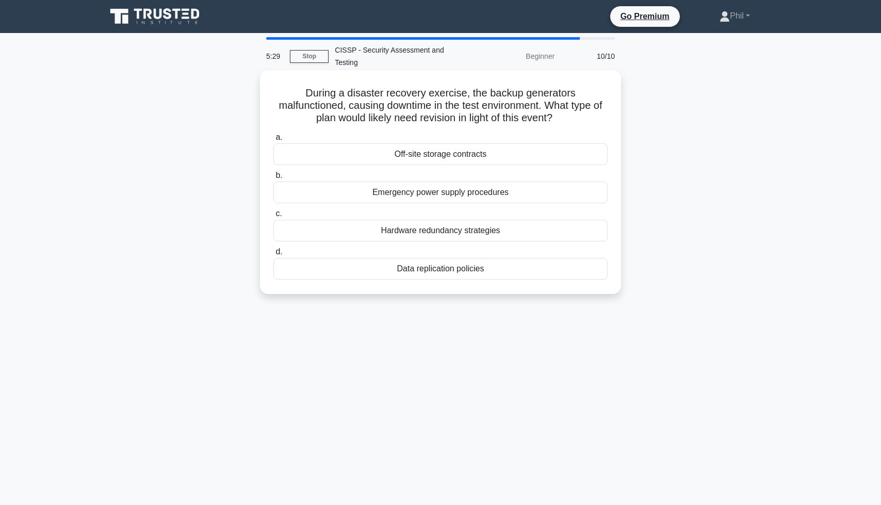
click at [548, 192] on div "Emergency power supply procedures" at bounding box center [440, 193] width 334 height 22
click at [273, 179] on input "b. Emergency power supply procedures" at bounding box center [273, 175] width 0 height 7
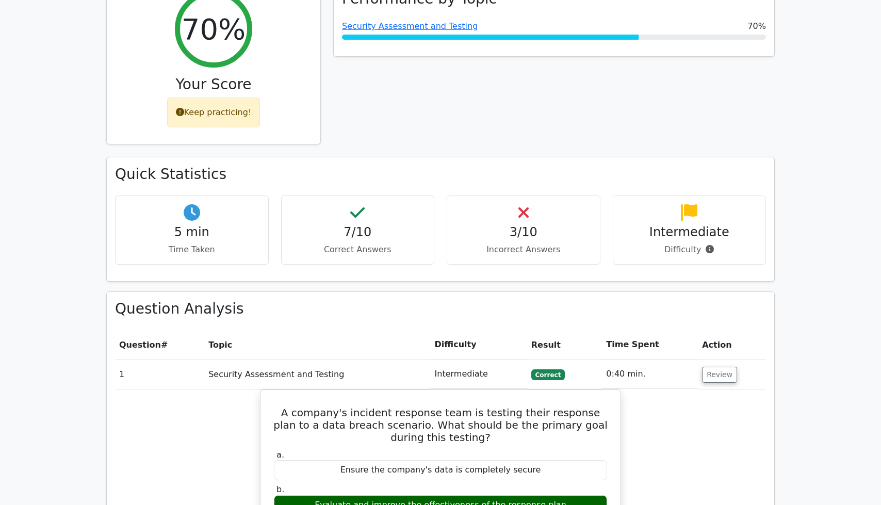
scroll to position [864, 0]
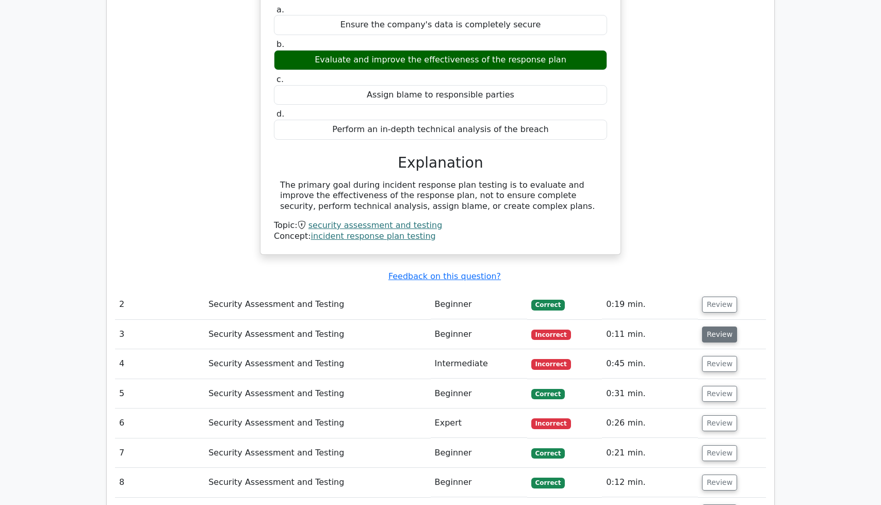
click at [714, 326] on button "Review" at bounding box center [719, 334] width 35 height 16
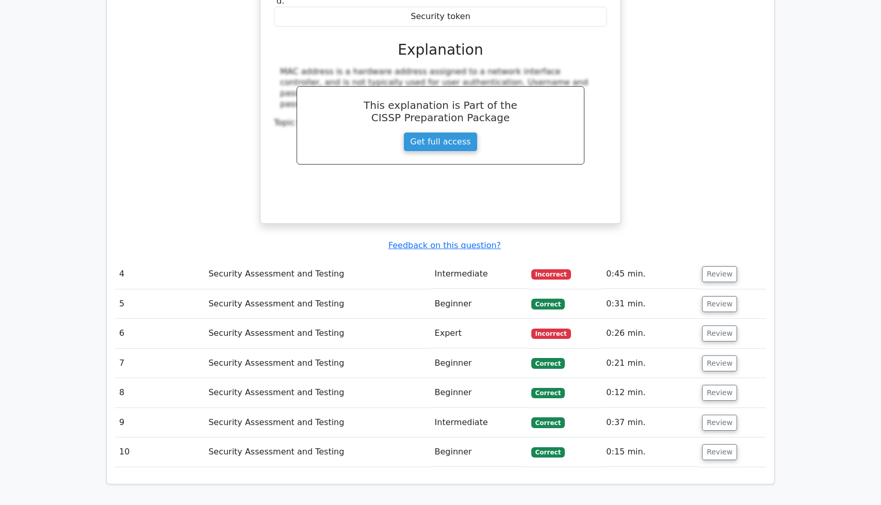
scroll to position [1373, 0]
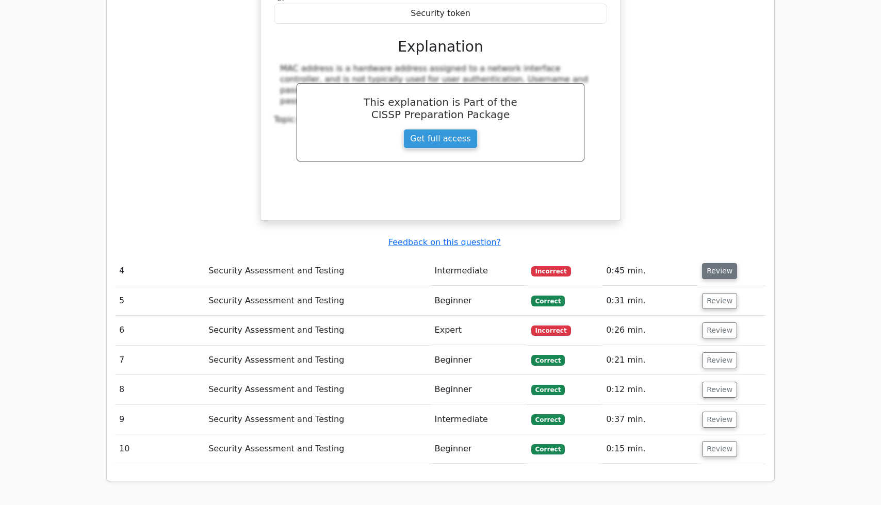
click at [717, 263] on button "Review" at bounding box center [719, 271] width 35 height 16
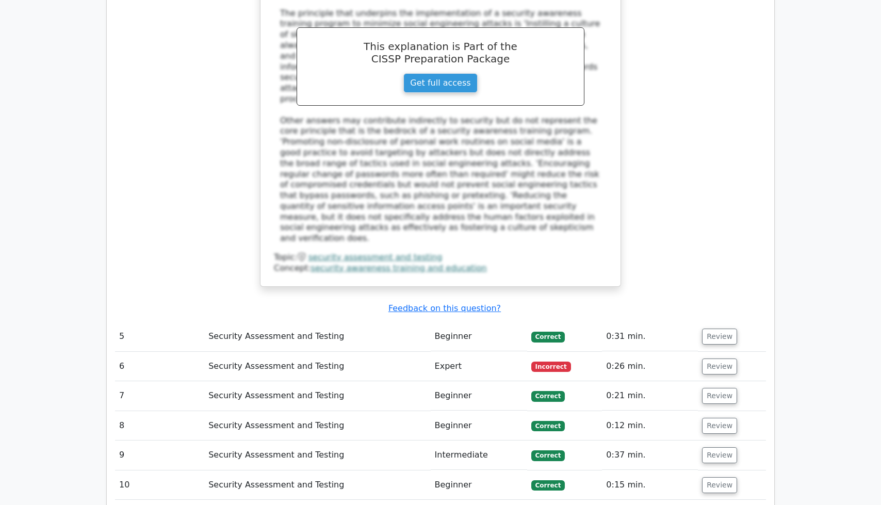
scroll to position [1896, 0]
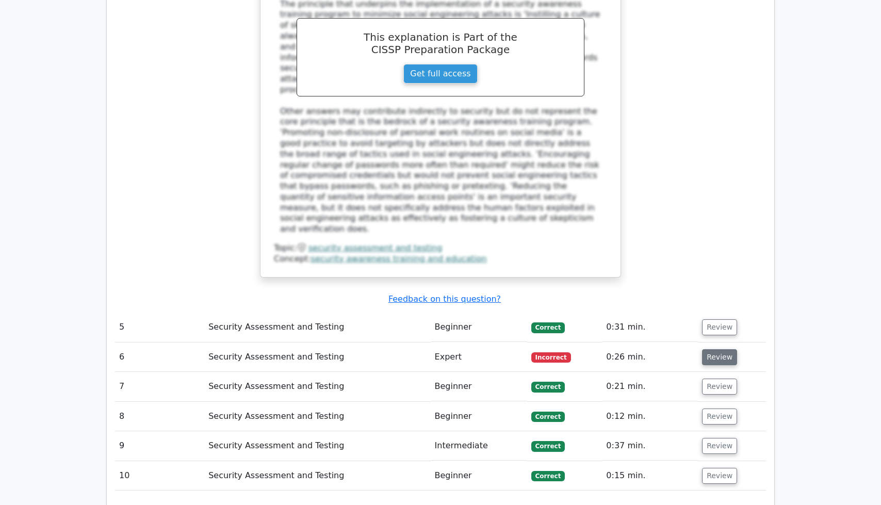
drag, startPoint x: 720, startPoint y: 308, endPoint x: 727, endPoint y: 309, distance: 7.3
click at [720, 349] on button "Review" at bounding box center [719, 357] width 35 height 16
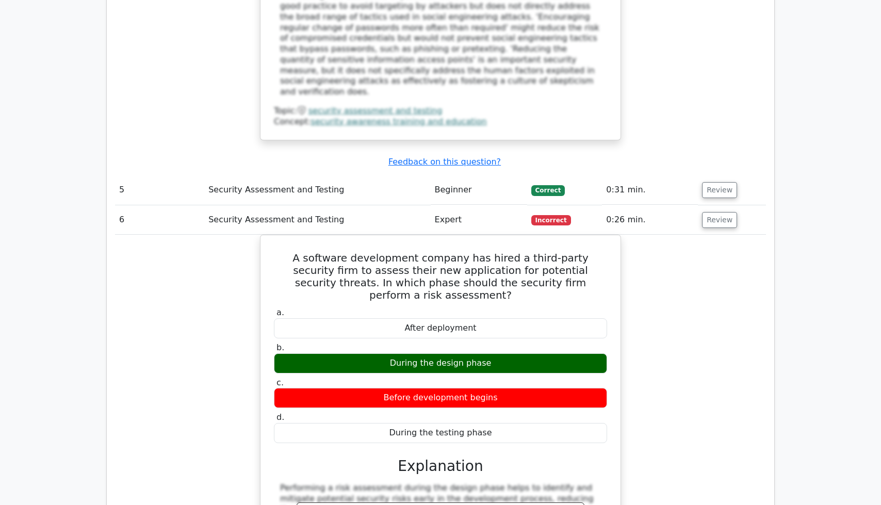
scroll to position [2082, 0]
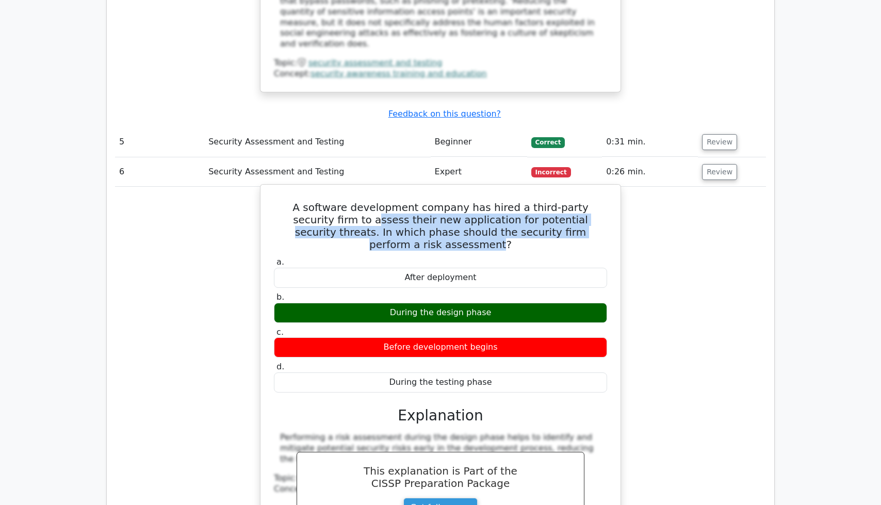
drag, startPoint x: 318, startPoint y: 178, endPoint x: 572, endPoint y: 189, distance: 255.0
click at [572, 201] on h5 "A software development company has hired a third-party security firm to assess …" at bounding box center [440, 226] width 335 height 50
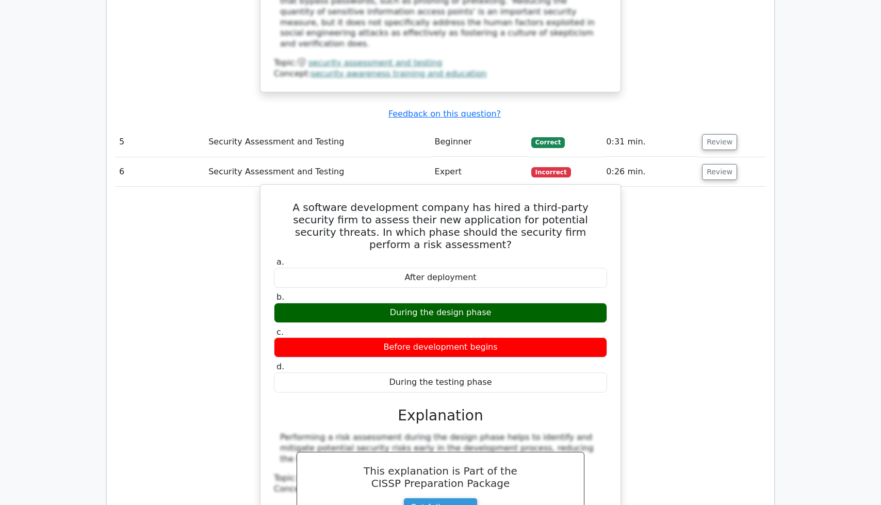
click at [574, 201] on h5 "A software development company has hired a third-party security firm to assess …" at bounding box center [440, 226] width 335 height 50
drag, startPoint x: 272, startPoint y: 159, endPoint x: 558, endPoint y: 323, distance: 329.7
click at [557, 324] on div "A software development company has hired a third-party security firm to assess …" at bounding box center [441, 387] width 352 height 396
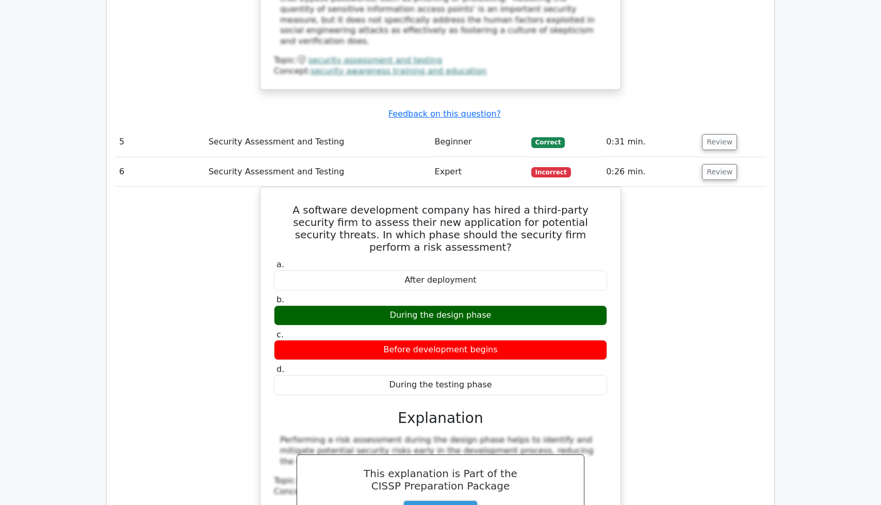
copy div "A software development company has hired a third-party security firm to assess …"
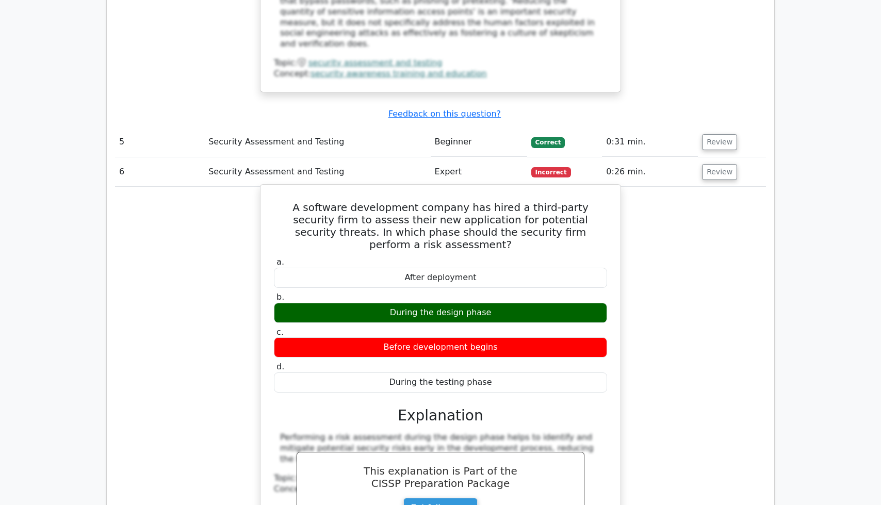
click at [489, 362] on label "d. During the testing phase" at bounding box center [440, 377] width 333 height 31
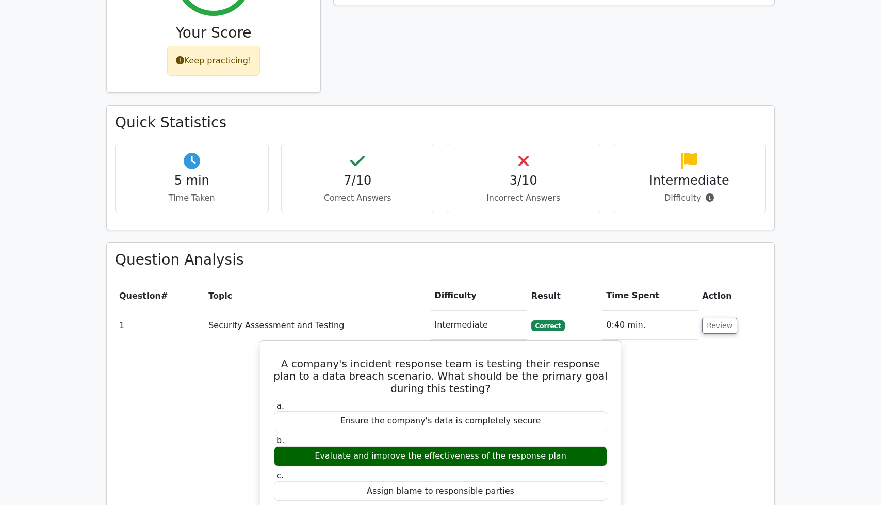
scroll to position [147, 0]
